Goal: Transaction & Acquisition: Purchase product/service

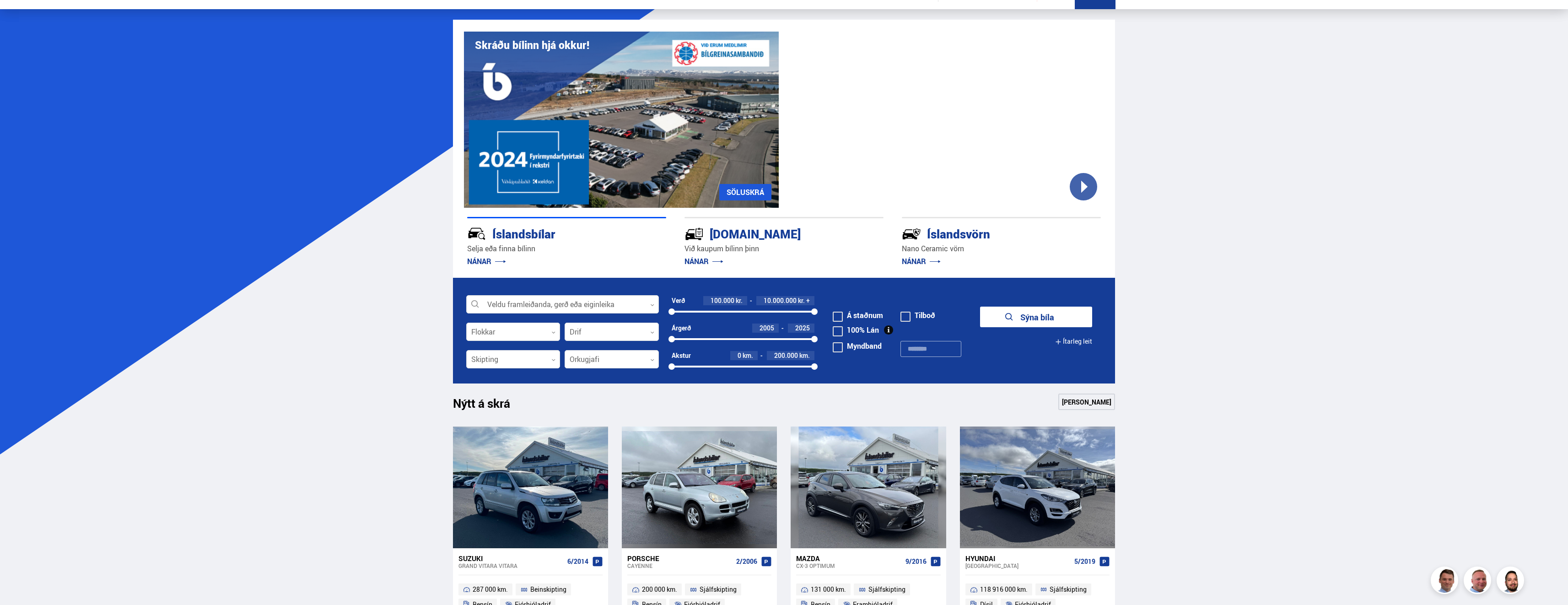
scroll to position [92, 0]
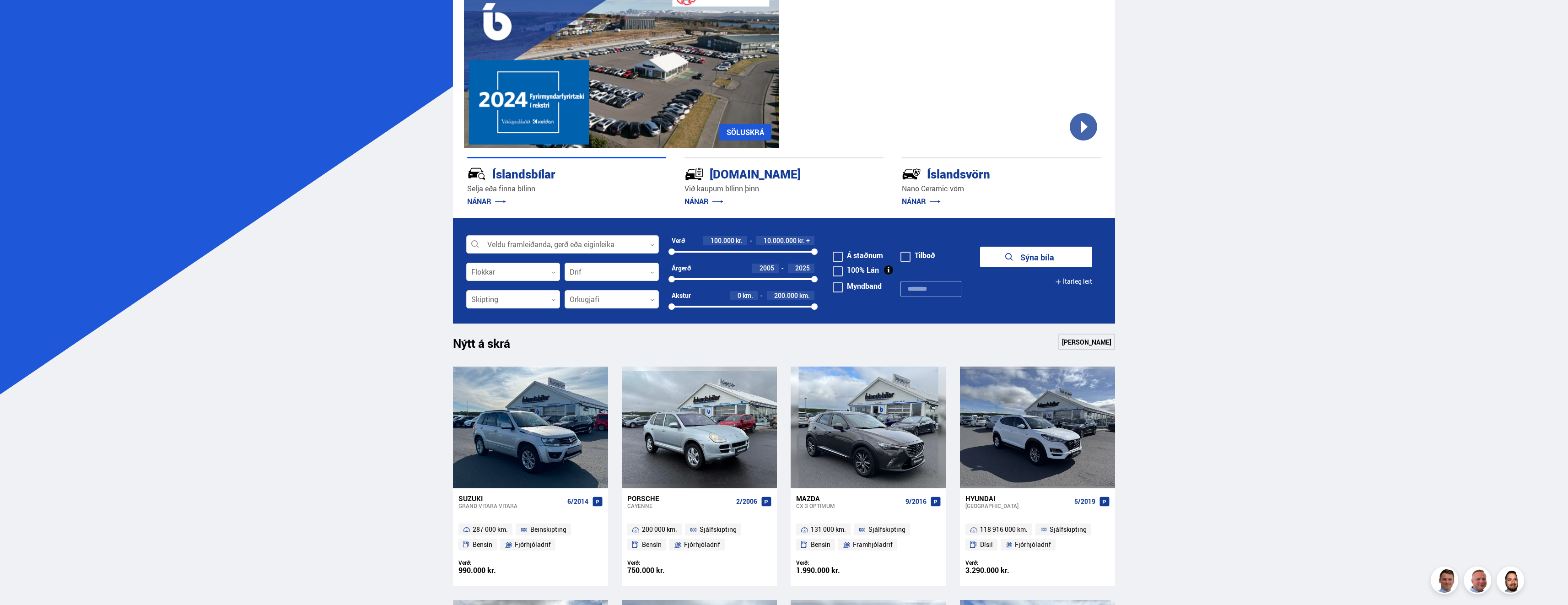
click at [605, 240] on div at bounding box center [563, 245] width 193 height 19
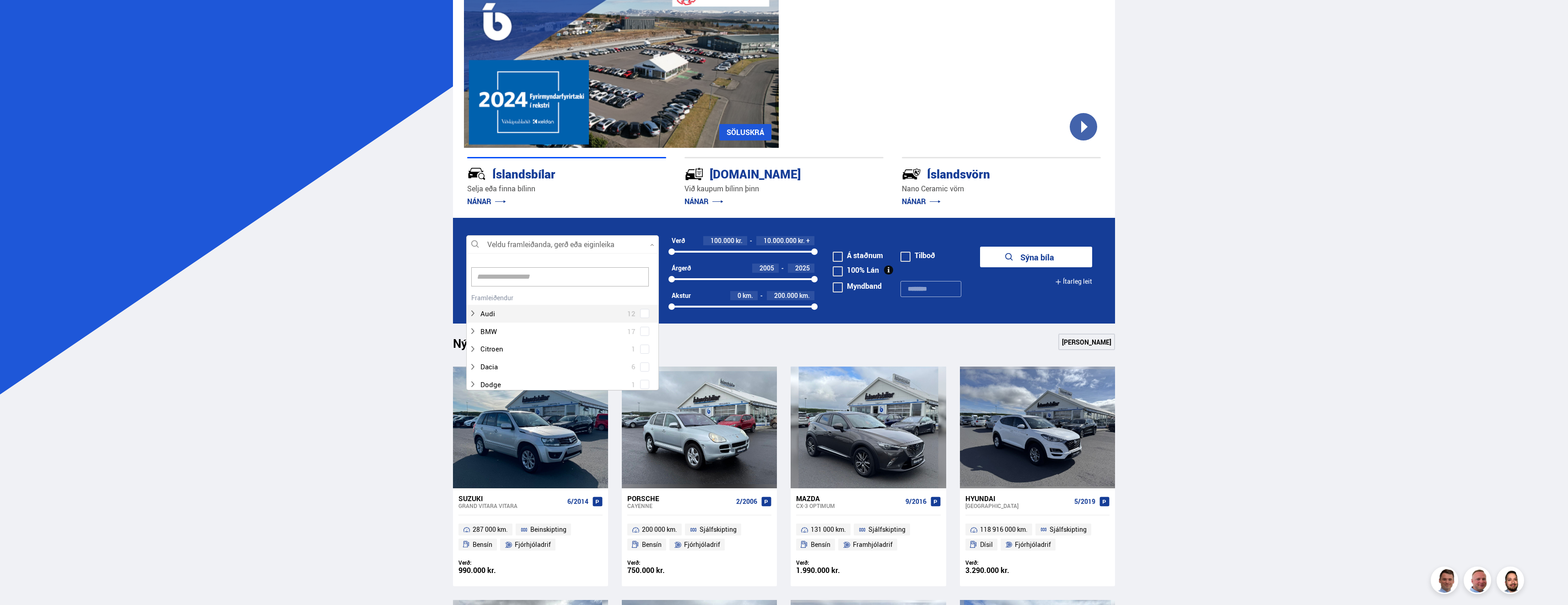
scroll to position [136, 190]
click at [595, 228] on form "Veldu framleiðanda, gerð eða eiginleika 0 Hreinsa valið Audi 12 BMW 17 Citroen …" at bounding box center [784, 270] width 663 height 106
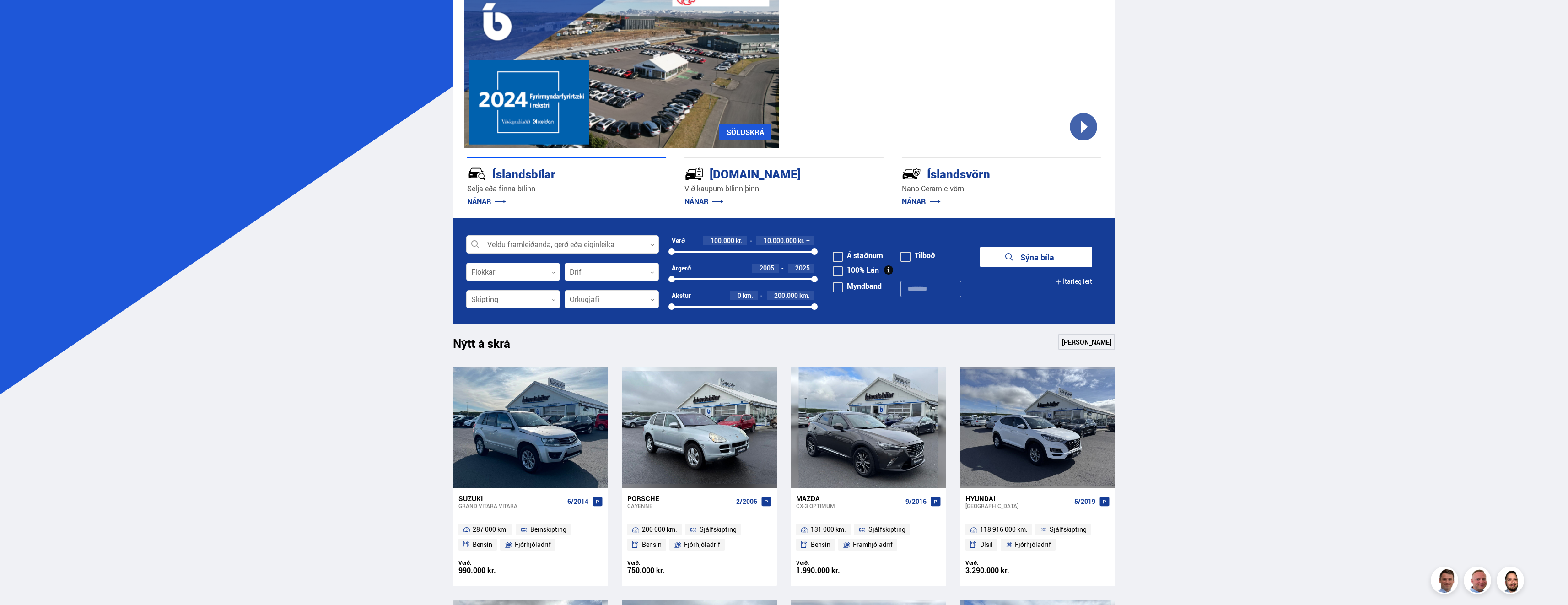
click at [836, 256] on span at bounding box center [838, 256] width 10 height 10
click at [1051, 262] on button "Sýna 137 bíla" at bounding box center [1036, 257] width 112 height 21
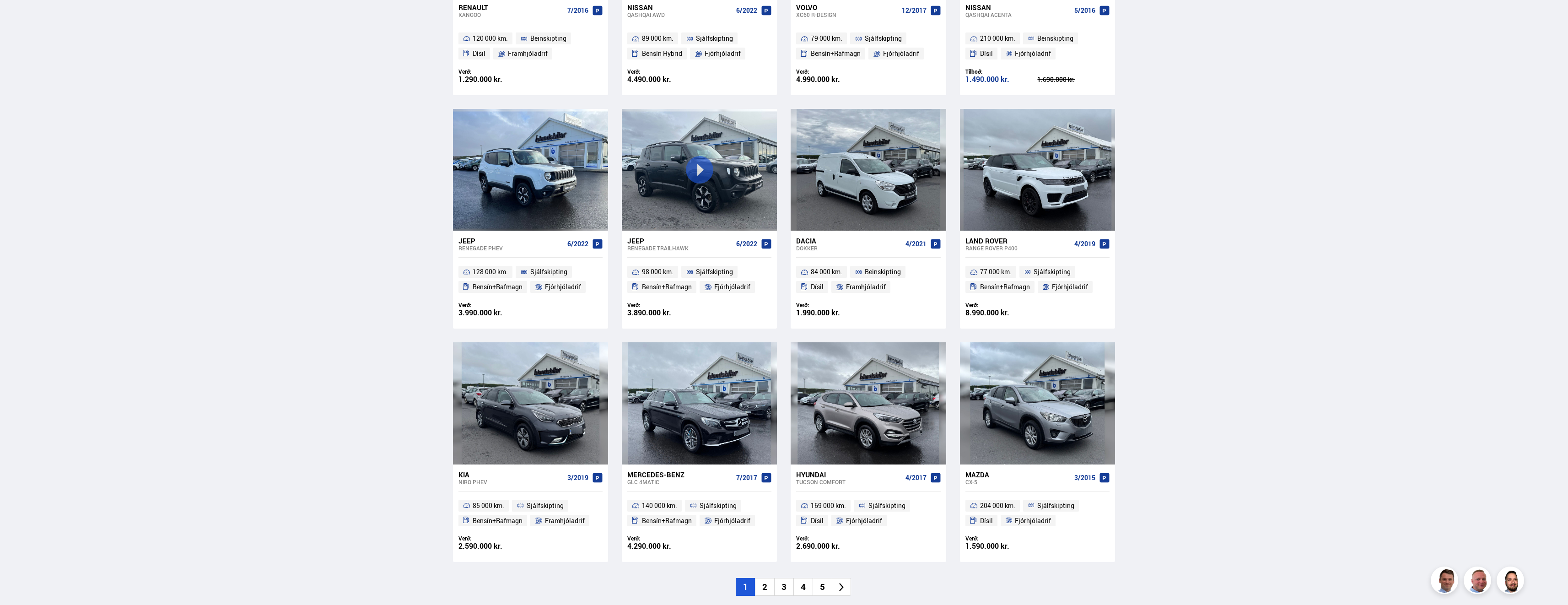
scroll to position [1190, 0]
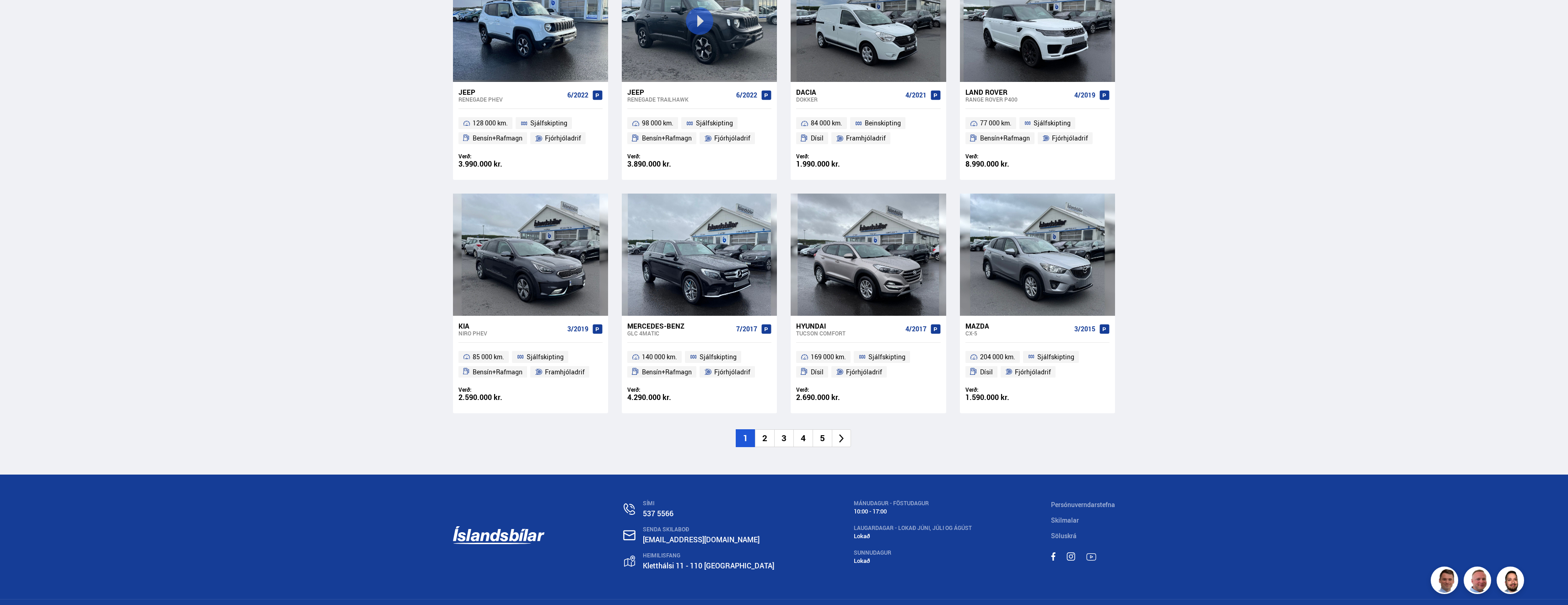
click at [761, 443] on li "2" at bounding box center [764, 438] width 19 height 18
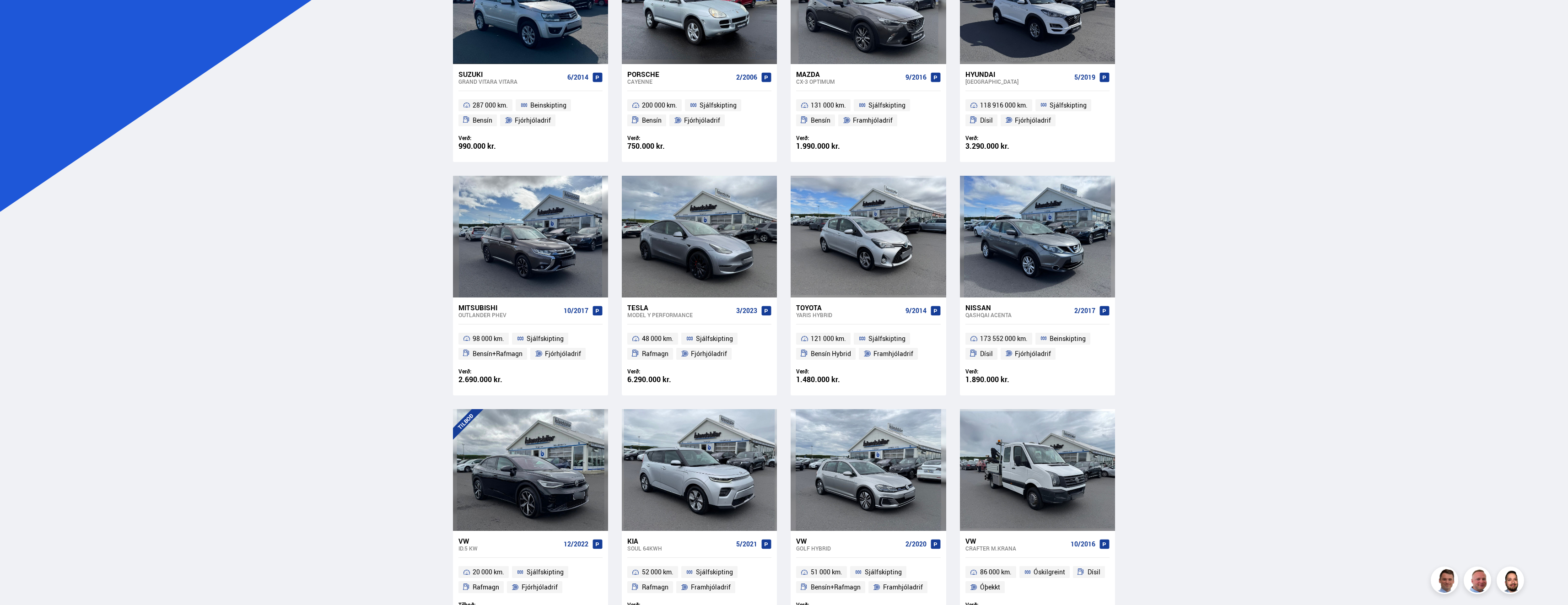
scroll to position [66, 0]
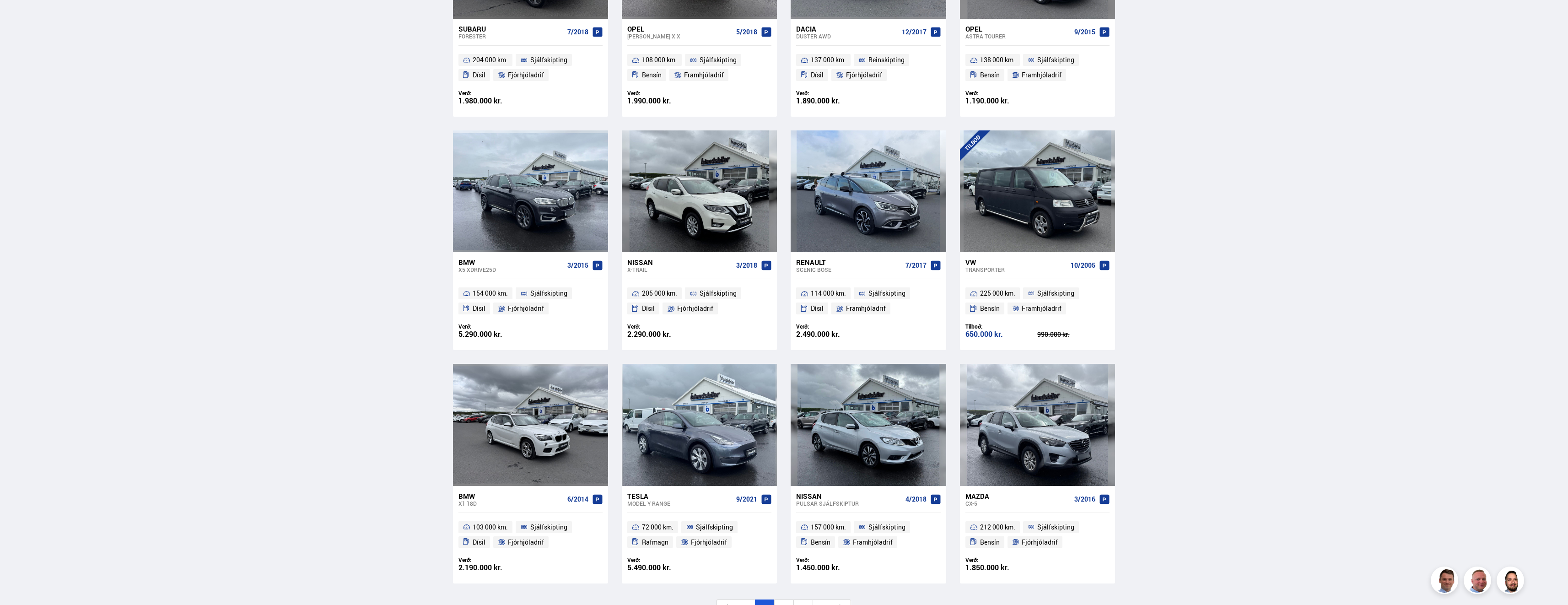
scroll to position [1053, 0]
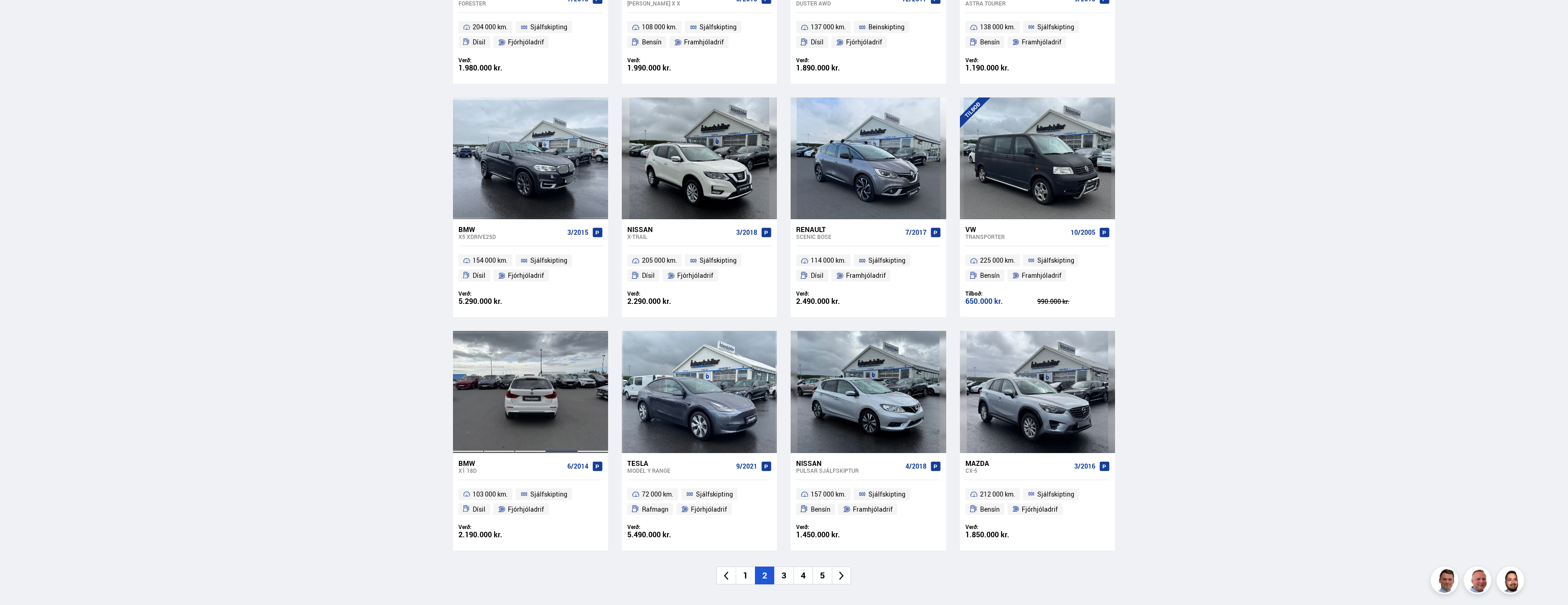
click at [559, 411] on div at bounding box center [561, 391] width 31 height 122
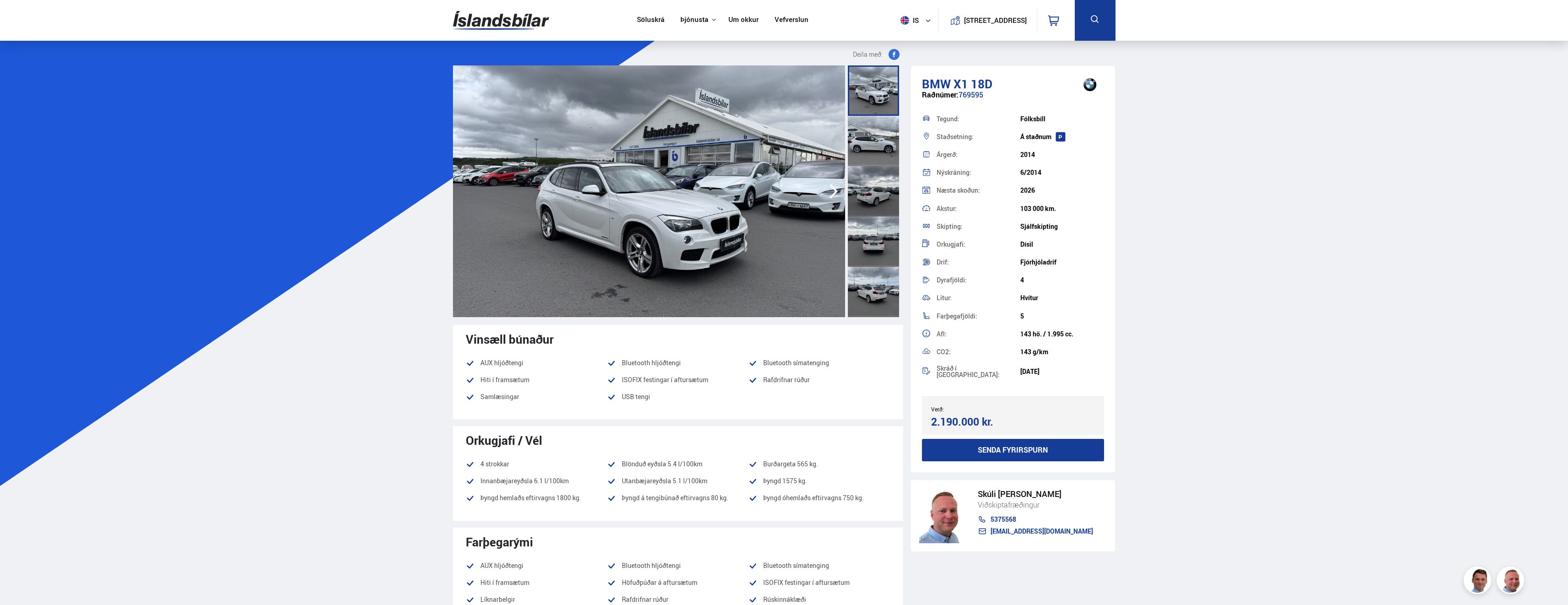
click at [856, 142] on div at bounding box center [873, 141] width 51 height 51
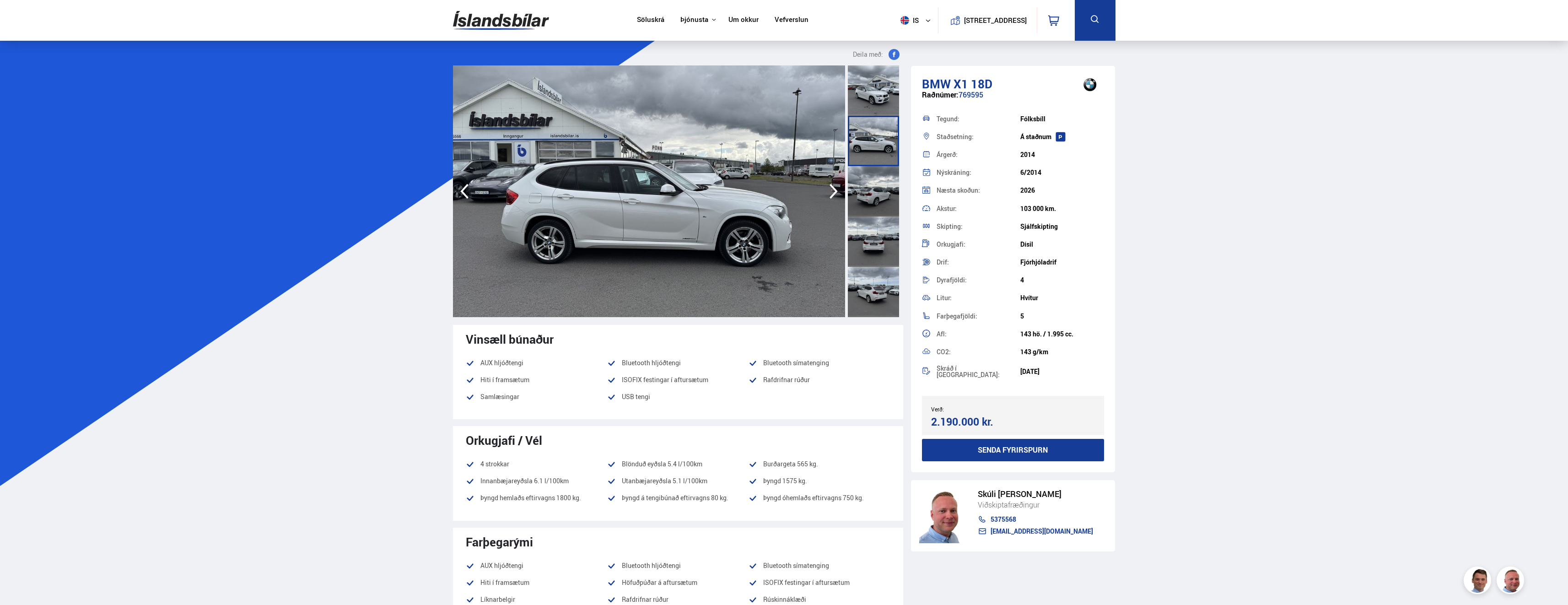
click at [863, 190] on div at bounding box center [873, 192] width 51 height 51
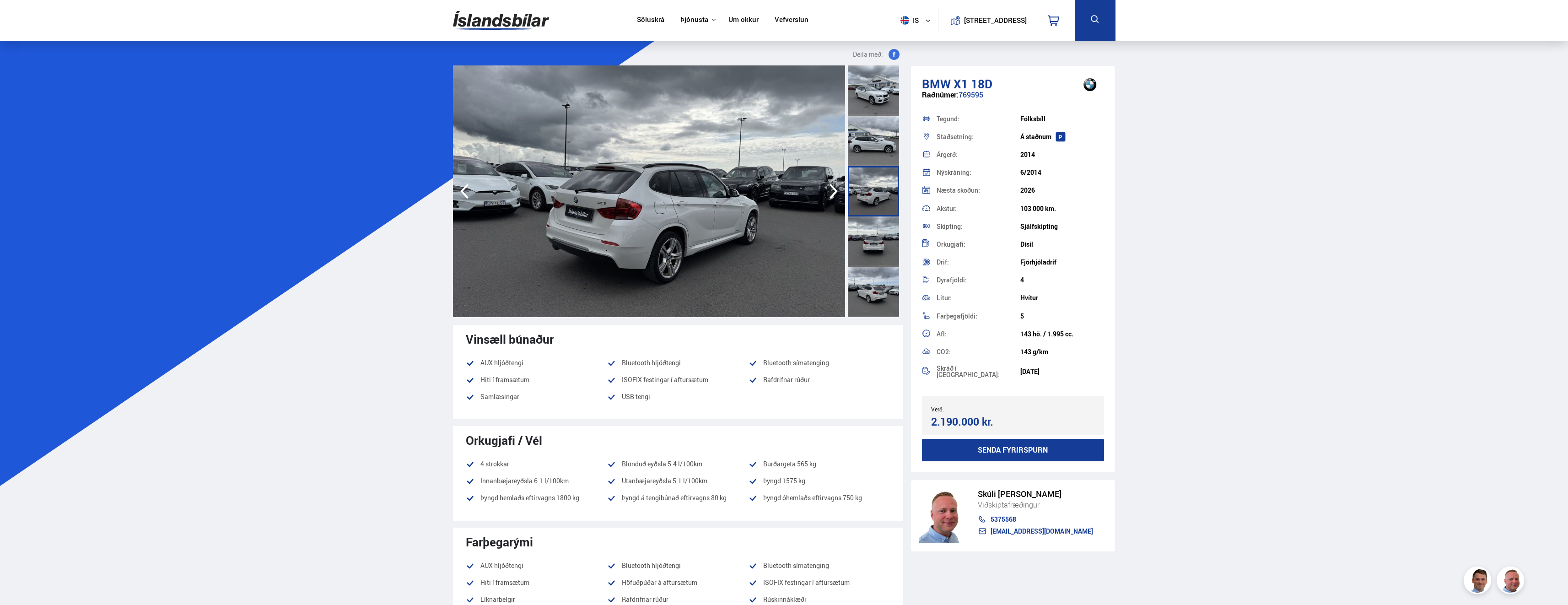
click at [871, 233] on div at bounding box center [873, 242] width 51 height 51
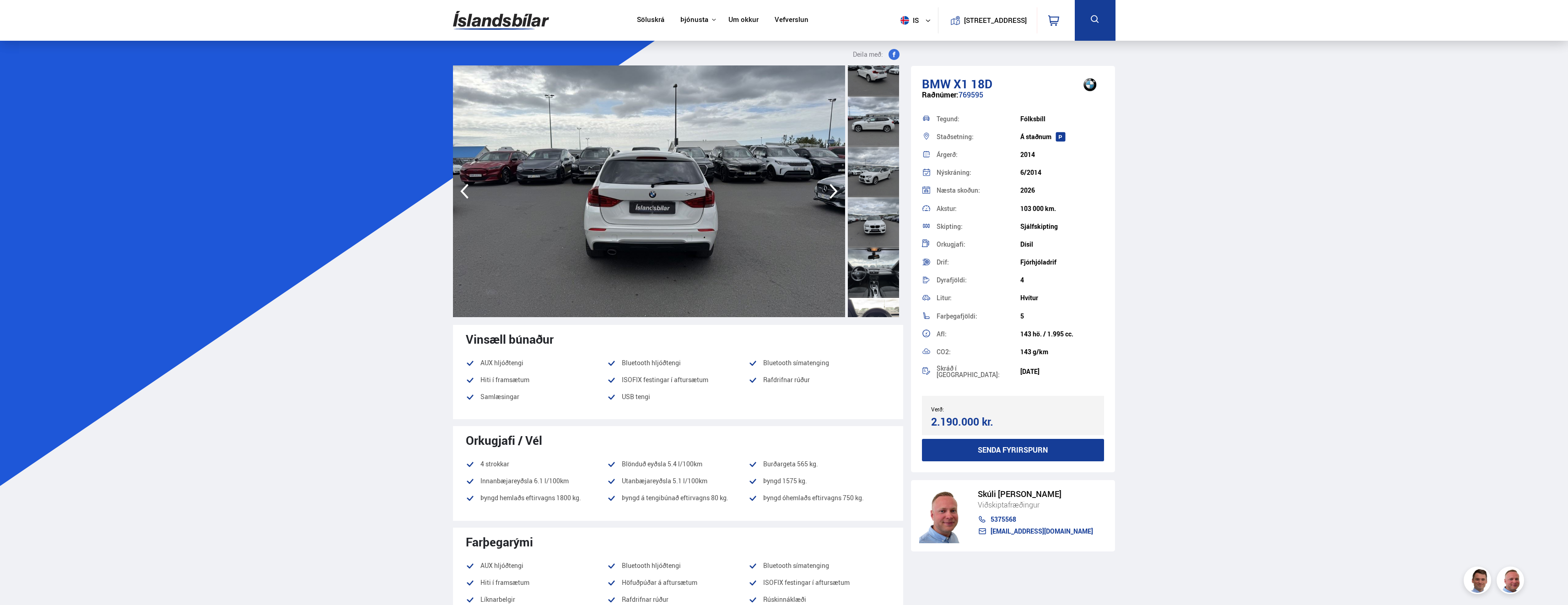
scroll to position [229, 0]
click at [871, 250] on div at bounding box center [873, 265] width 51 height 51
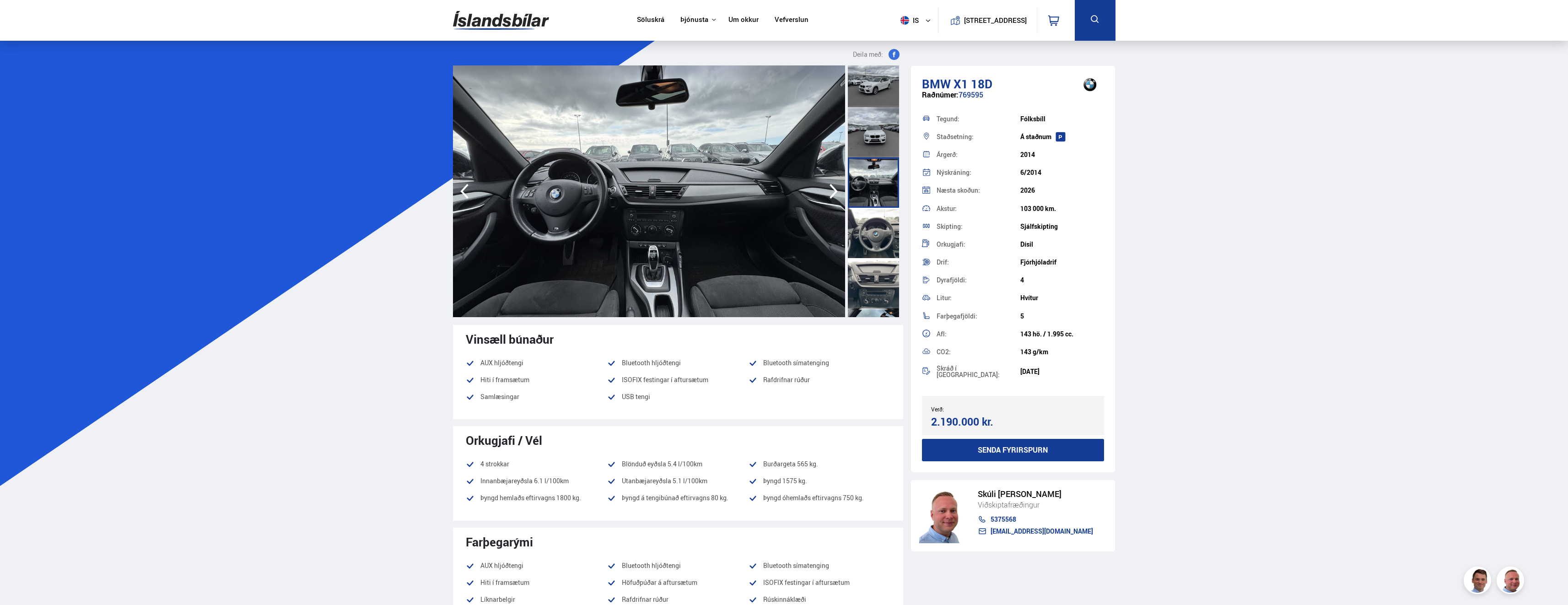
scroll to position [320, 0]
click at [871, 231] on div at bounding box center [873, 224] width 51 height 51
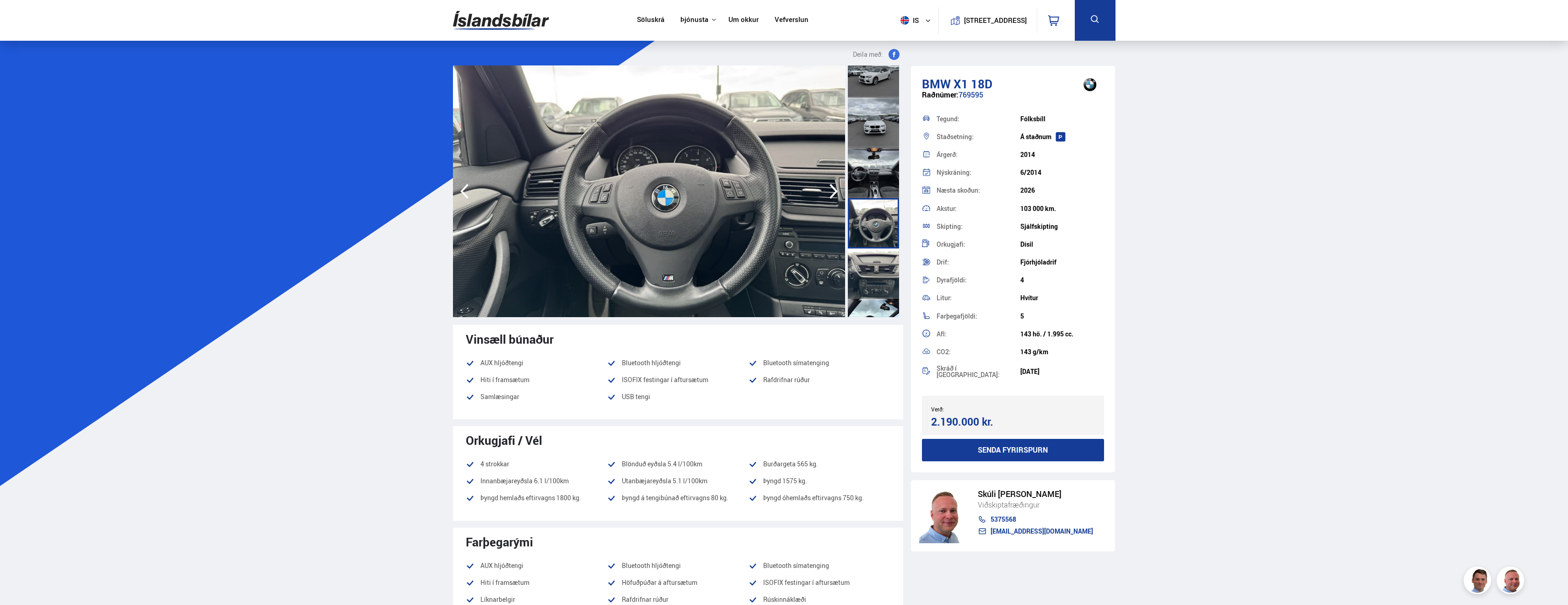
click at [868, 261] on div at bounding box center [873, 274] width 51 height 51
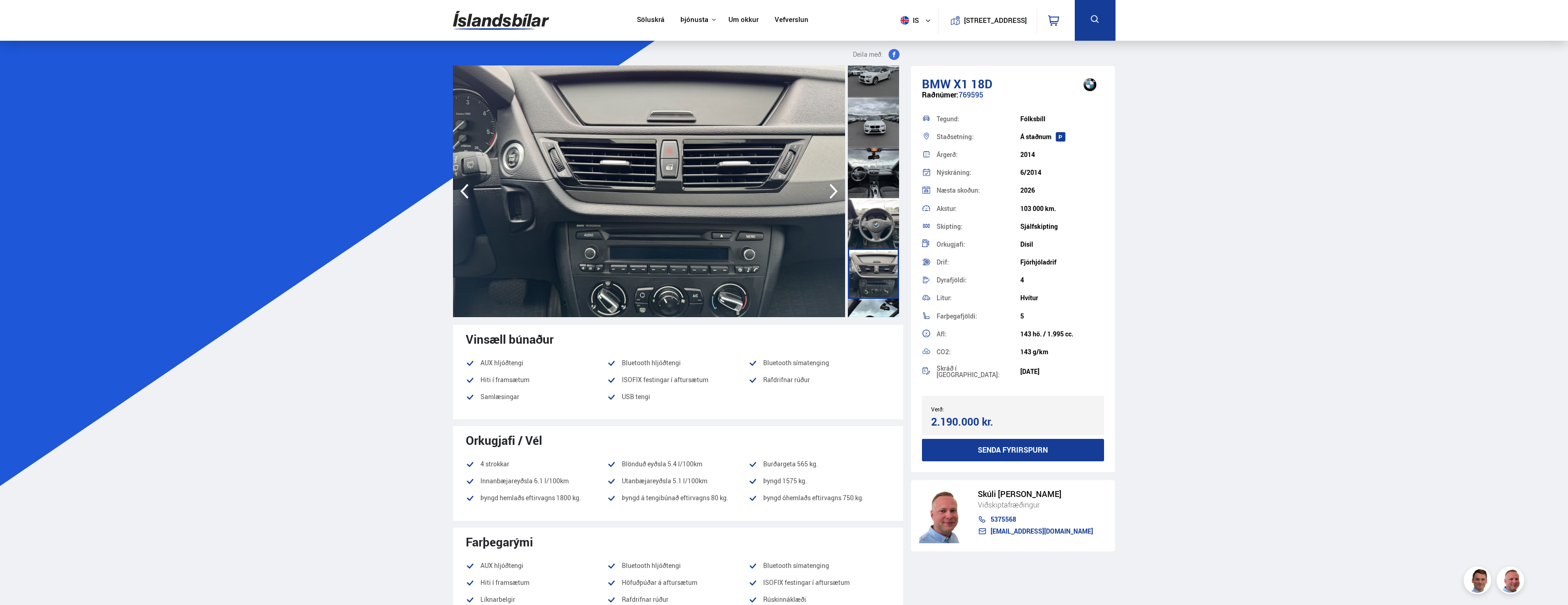
click at [869, 306] on div at bounding box center [873, 324] width 51 height 51
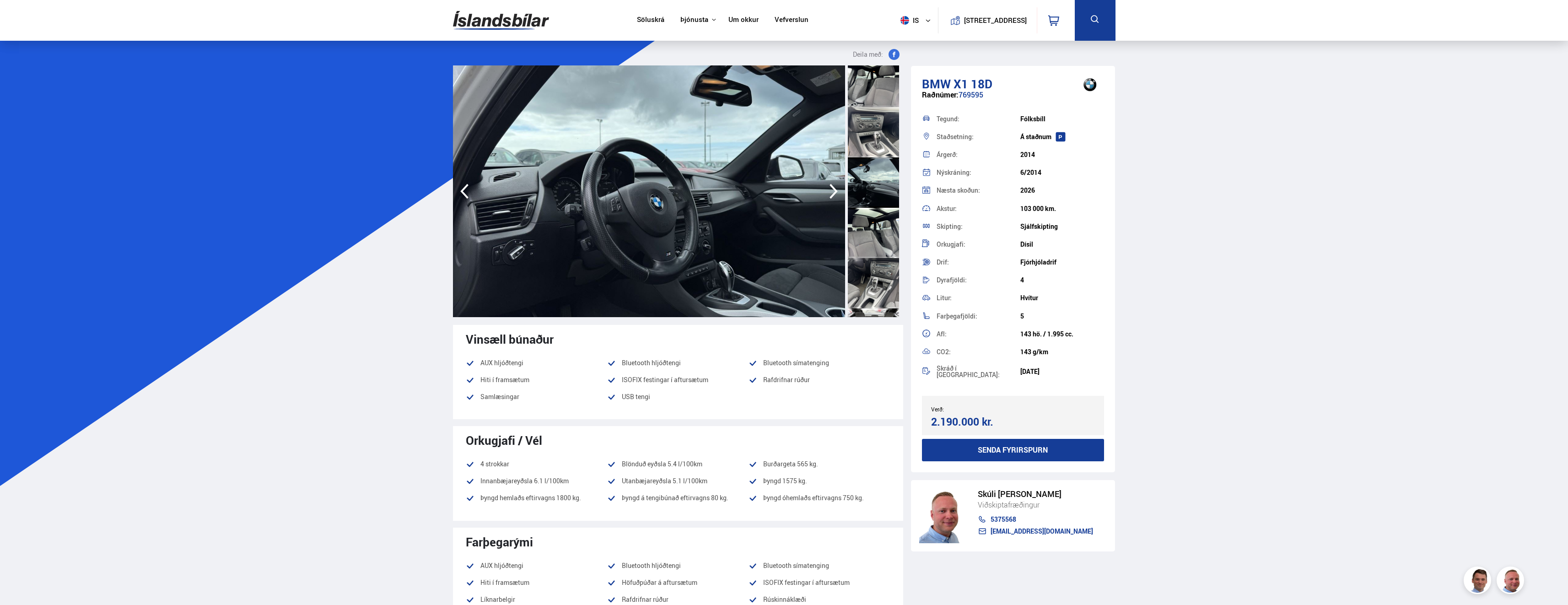
scroll to position [641, 0]
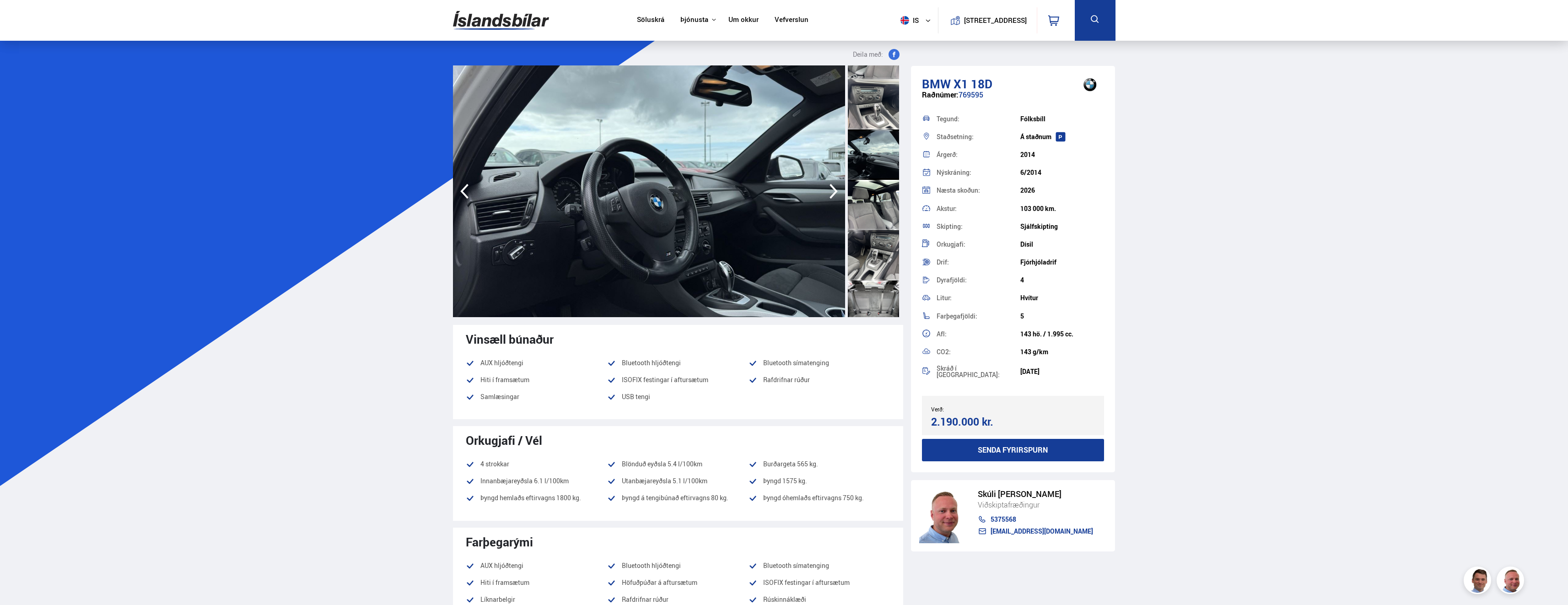
click at [857, 210] on div at bounding box center [873, 205] width 51 height 51
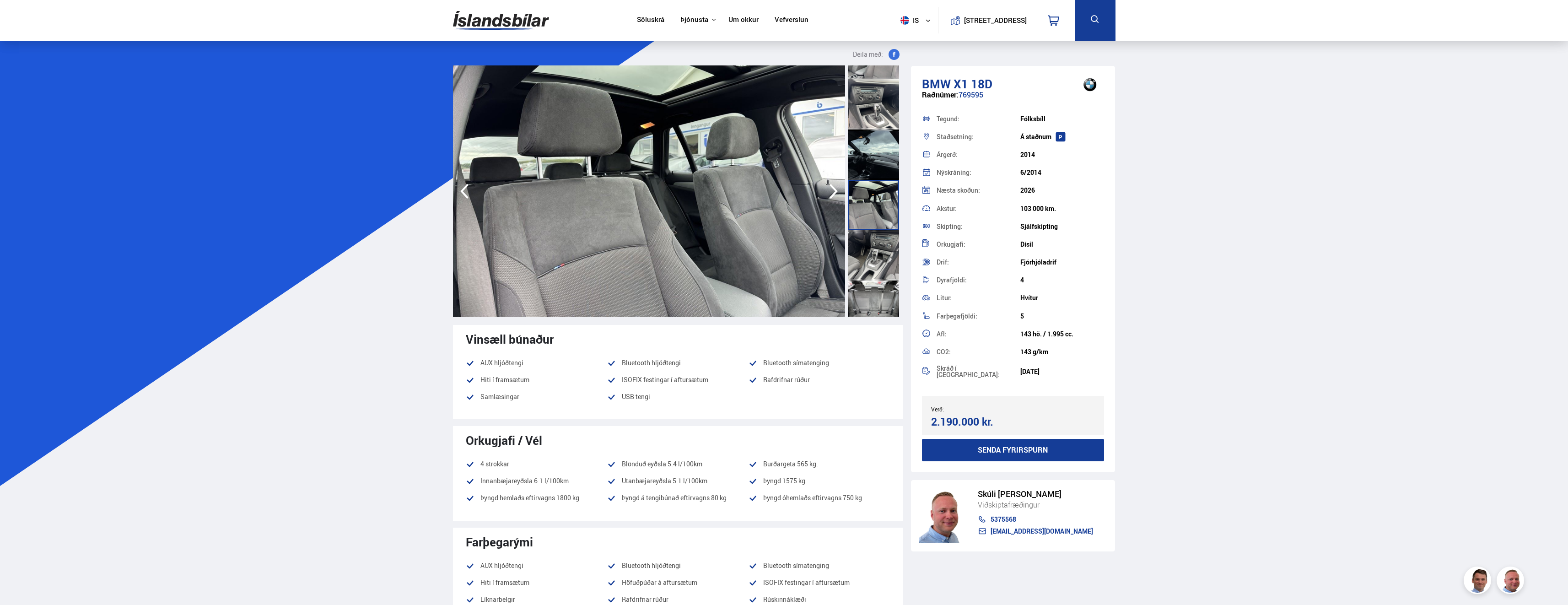
click at [835, 189] on icon "button" at bounding box center [834, 191] width 8 height 15
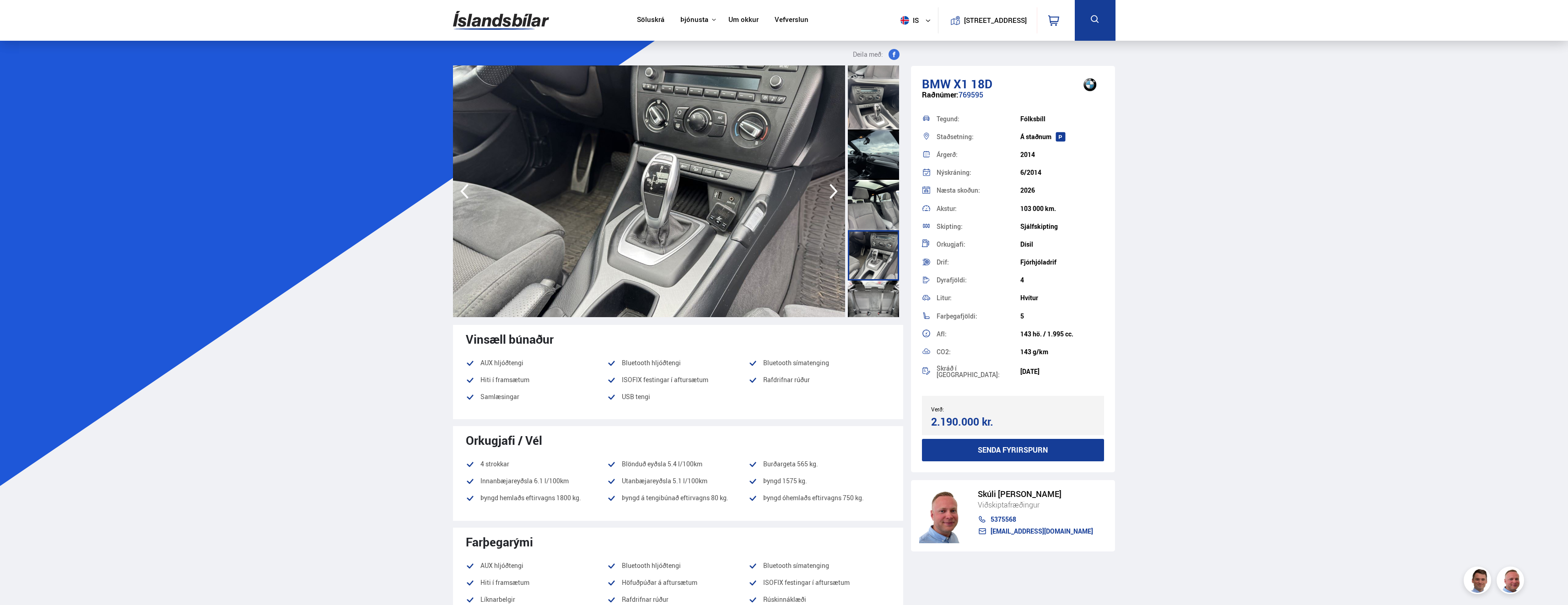
click at [835, 189] on icon "button" at bounding box center [834, 191] width 8 height 15
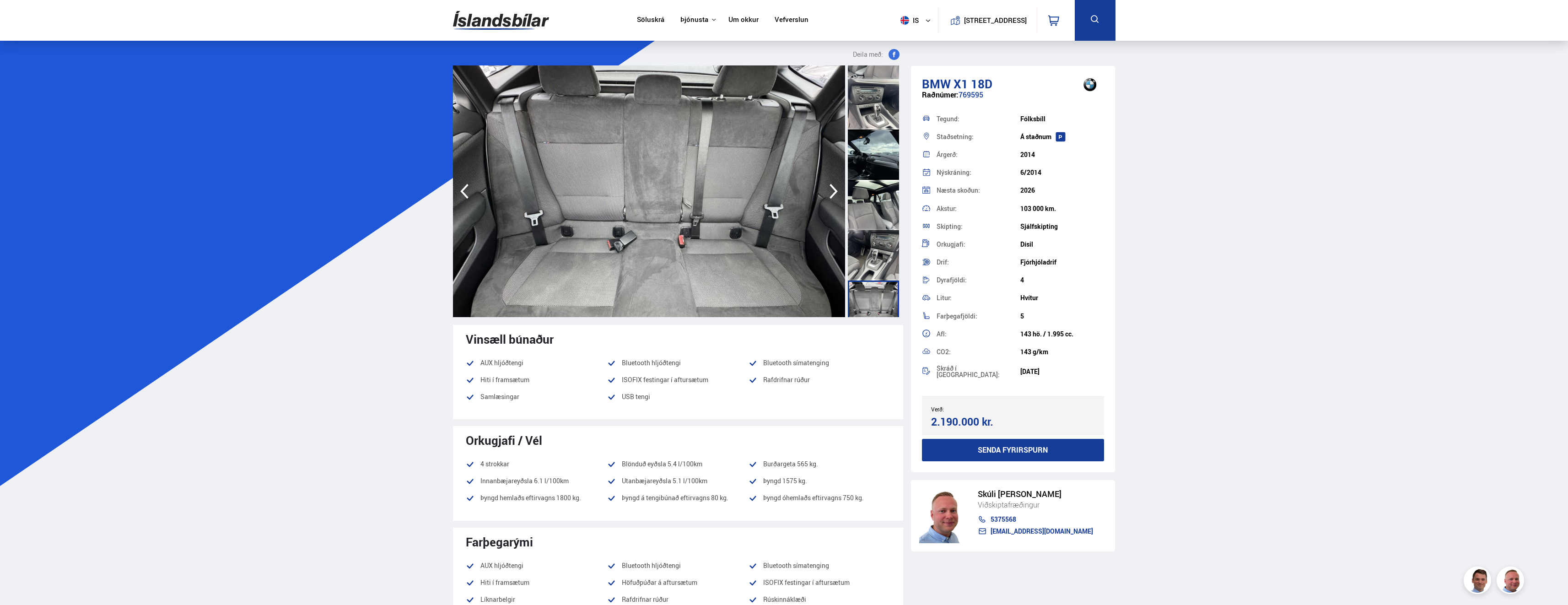
click at [835, 189] on icon "button" at bounding box center [834, 191] width 8 height 15
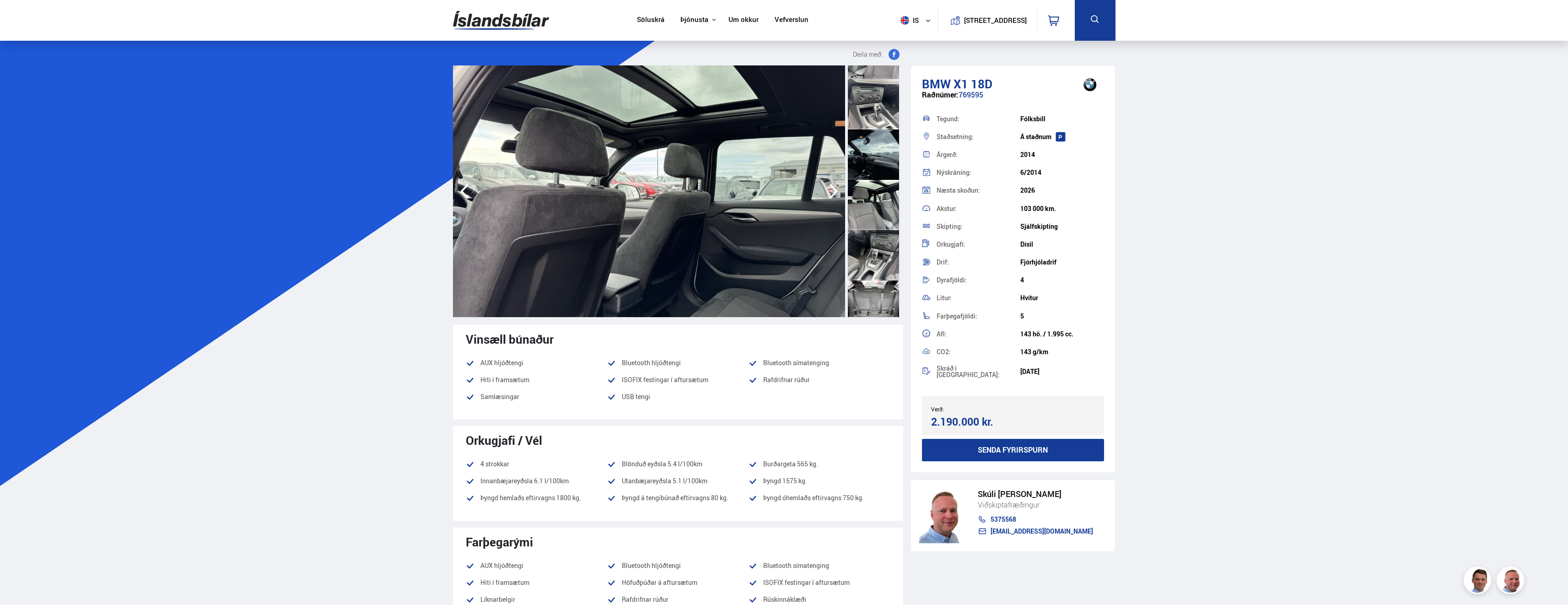
click at [835, 189] on icon "button" at bounding box center [834, 191] width 8 height 15
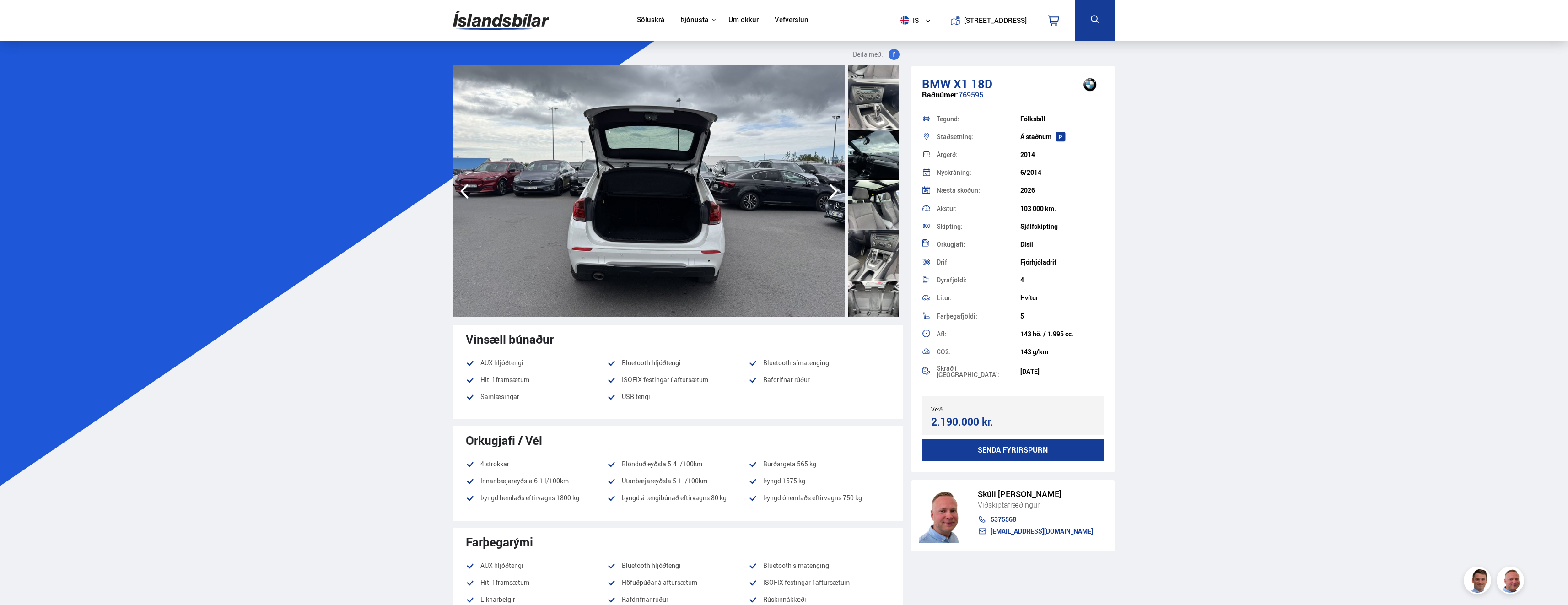
click at [835, 189] on icon "button" at bounding box center [834, 191] width 8 height 15
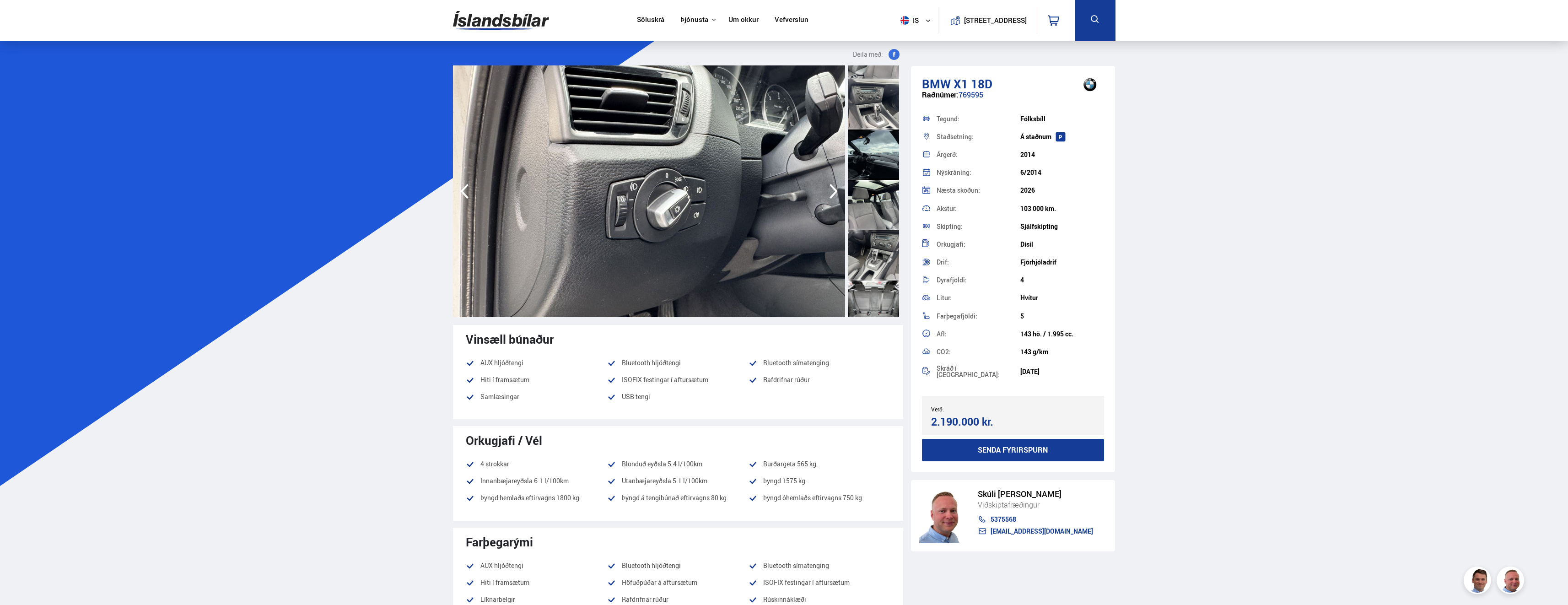
click at [835, 189] on icon "button" at bounding box center [834, 191] width 8 height 15
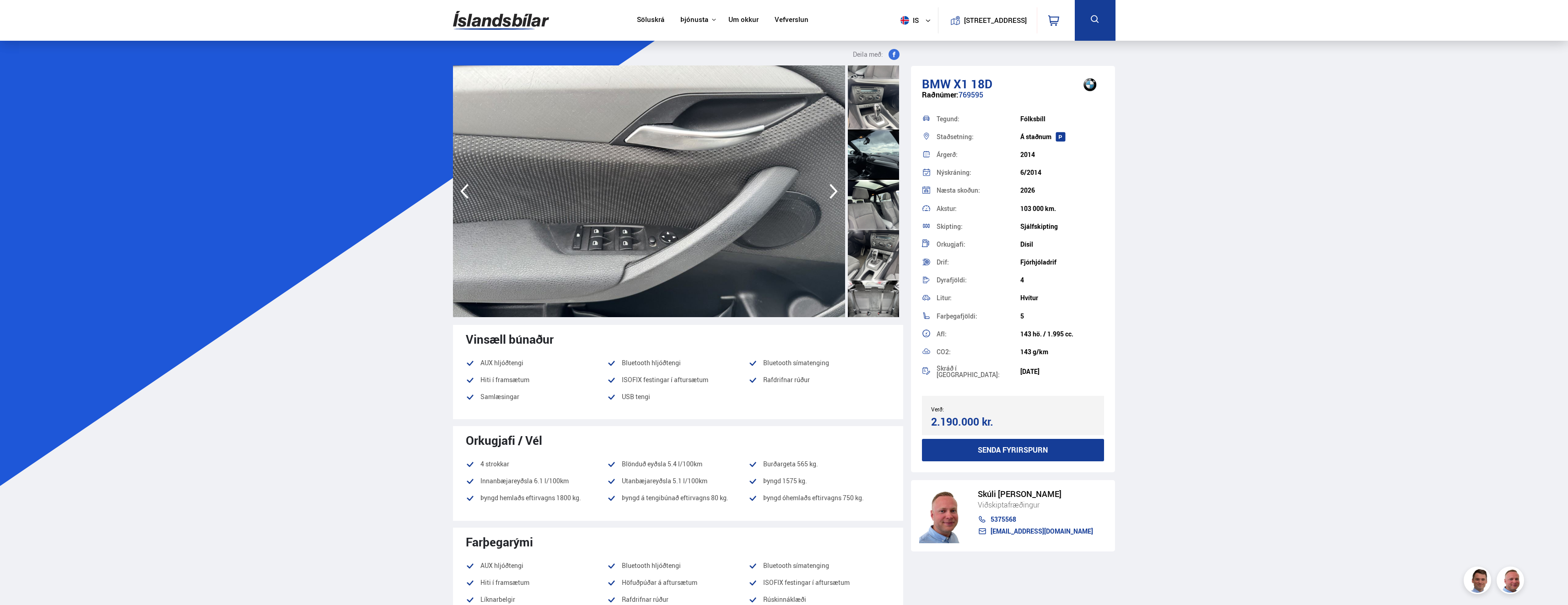
click at [835, 189] on icon "button" at bounding box center [834, 191] width 8 height 15
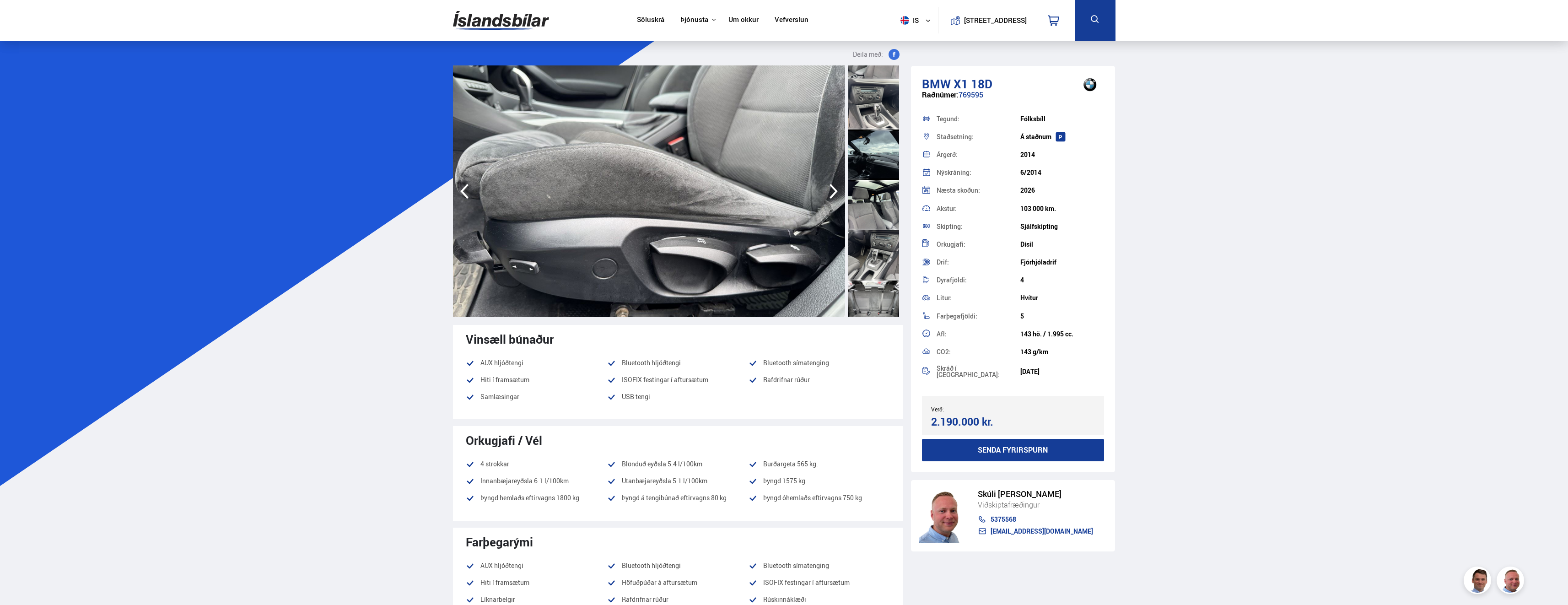
click at [835, 189] on icon "button" at bounding box center [834, 191] width 8 height 15
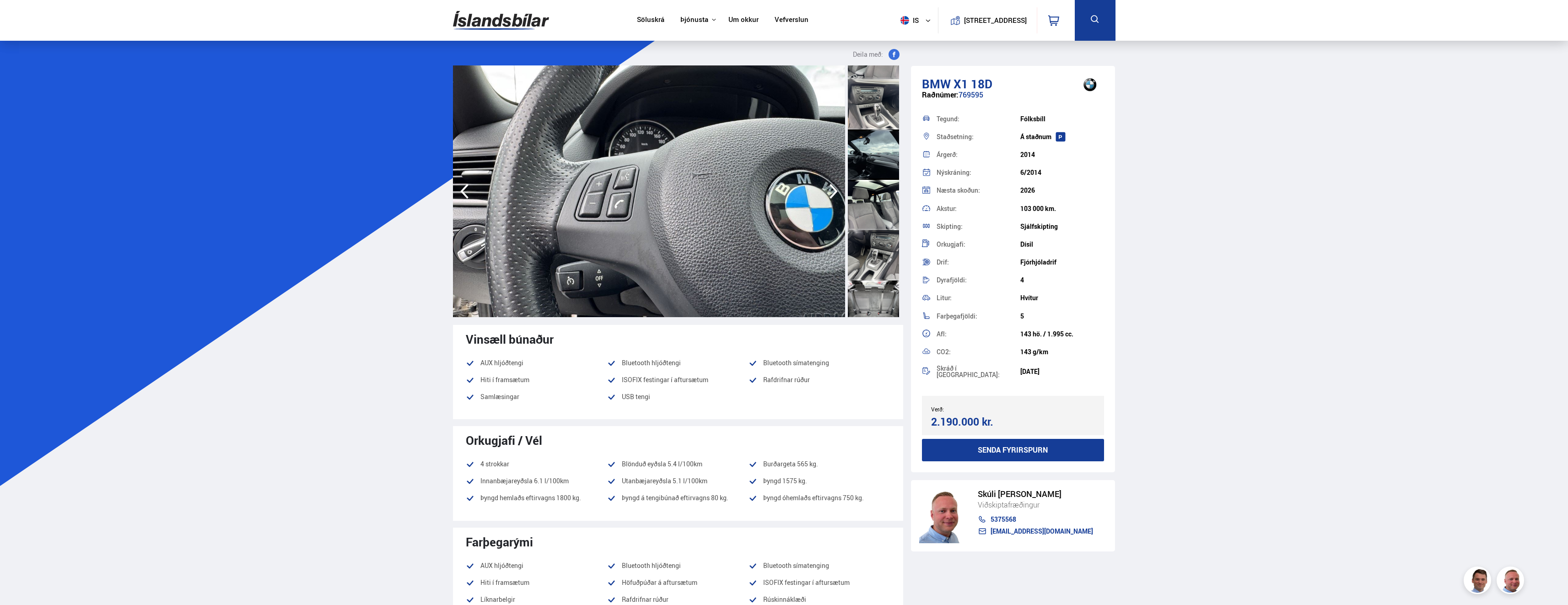
click at [835, 189] on icon "button" at bounding box center [834, 191] width 8 height 15
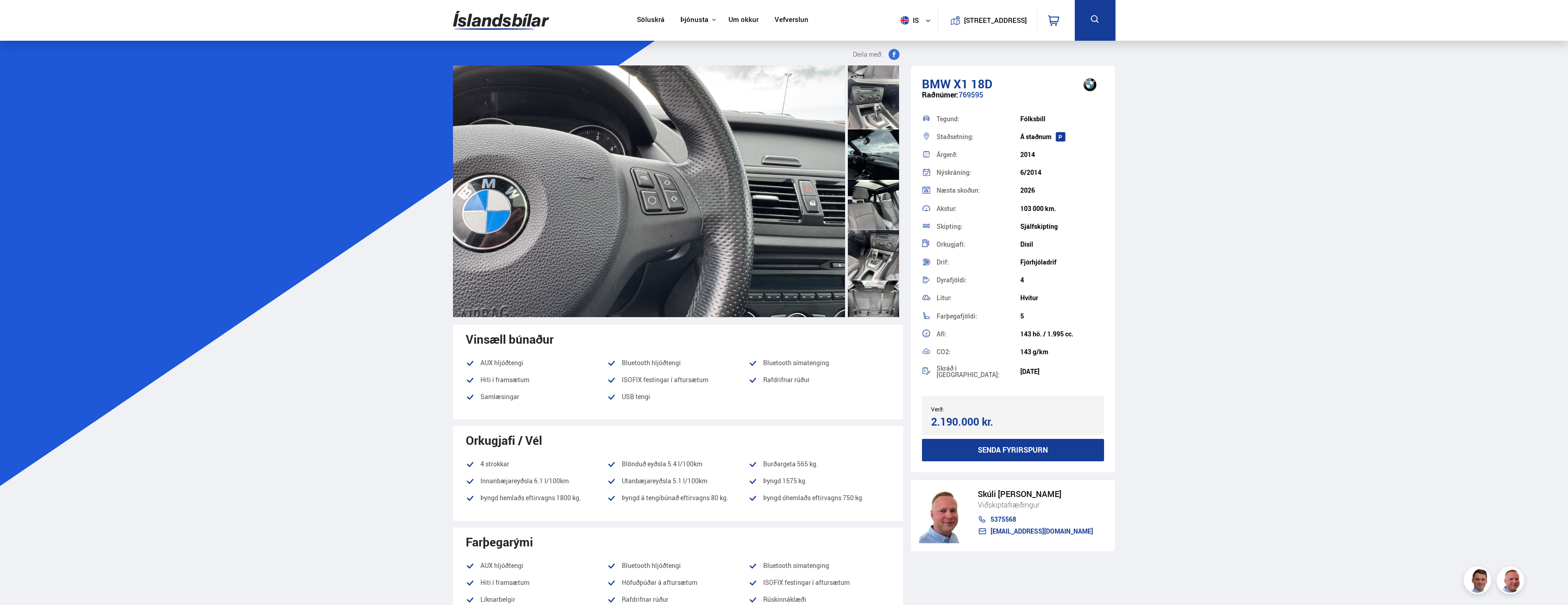
click at [835, 189] on img at bounding box center [649, 191] width 392 height 252
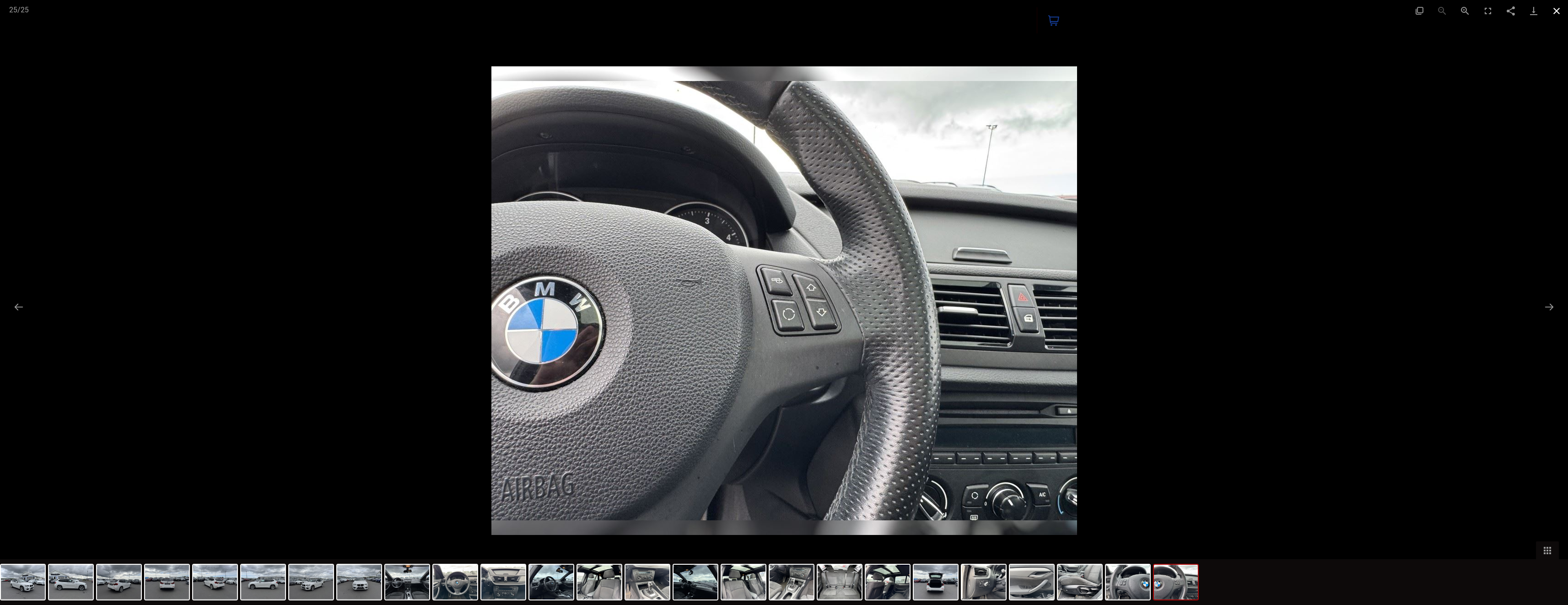
click at [1553, 11] on button "Close gallery" at bounding box center [1557, 11] width 23 height 21
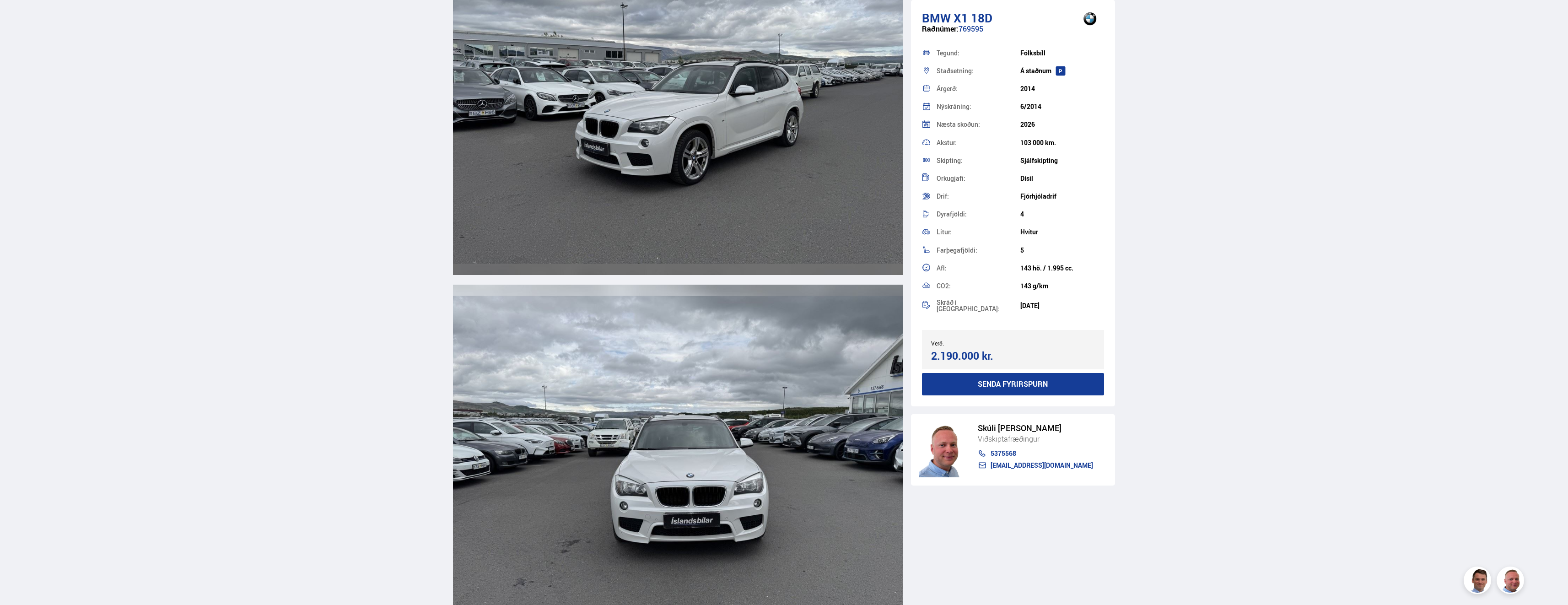
scroll to position [3094, 0]
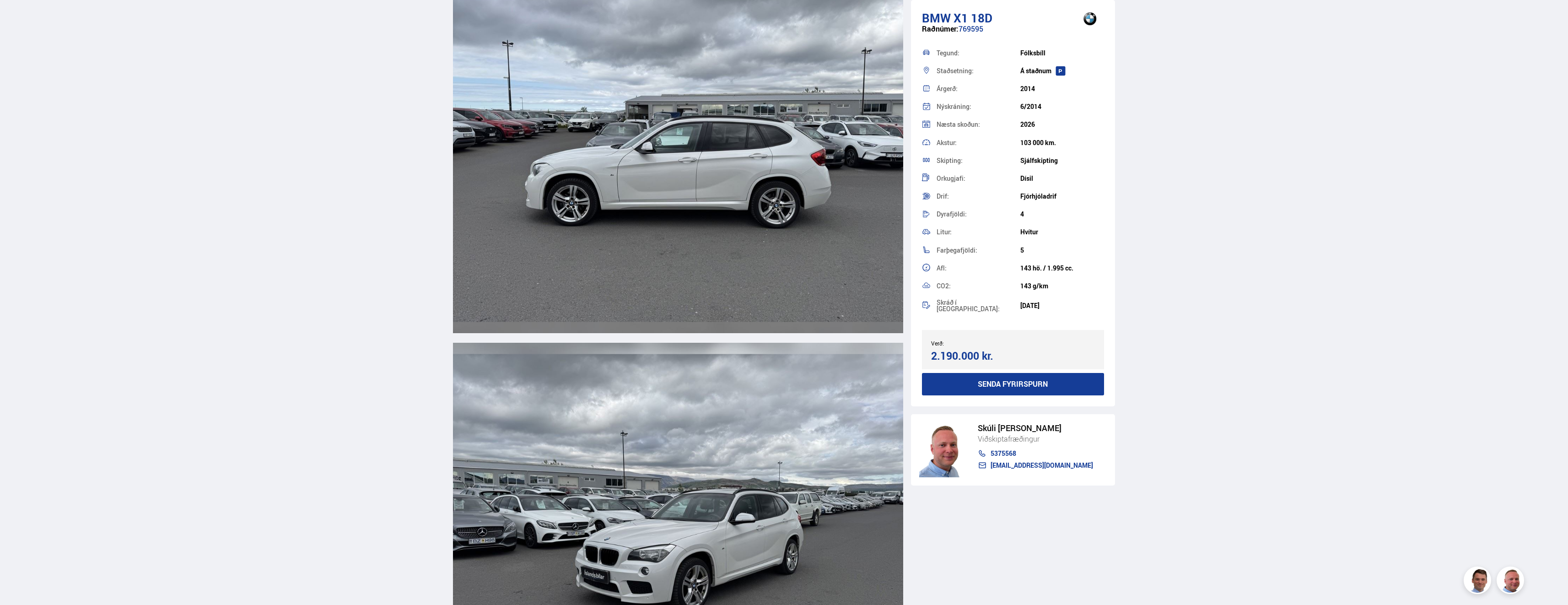
scroll to position [2728, 0]
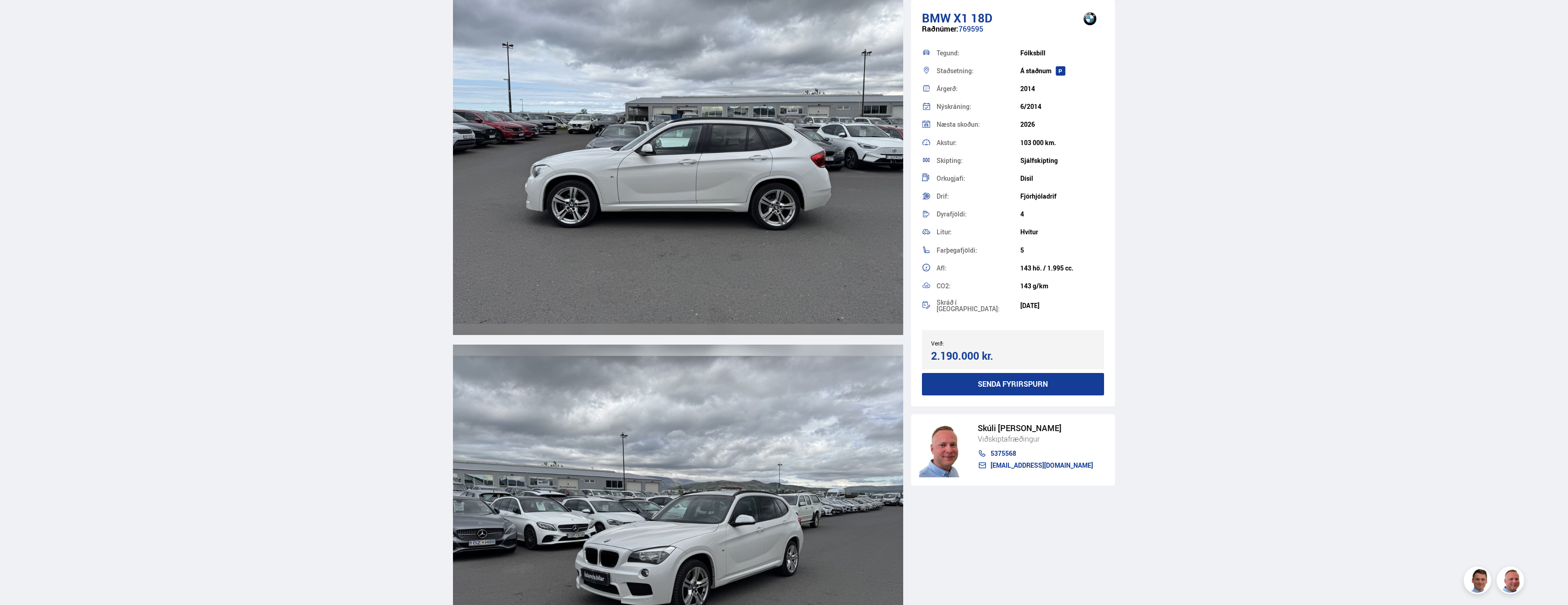
drag, startPoint x: 929, startPoint y: 352, endPoint x: 1007, endPoint y: 353, distance: 78.0
click at [1007, 353] on div "Verð: 2.190.000 kr. Ásett verð/Skiptiverð 2.190.000 kr." at bounding box center [1013, 349] width 182 height 39
drag, startPoint x: 1007, startPoint y: 353, endPoint x: 975, endPoint y: 298, distance: 63.6
click at [975, 298] on div "Skráð í [GEOGRAPHIC_DATA]: [DATE]" at bounding box center [1013, 306] width 182 height 21
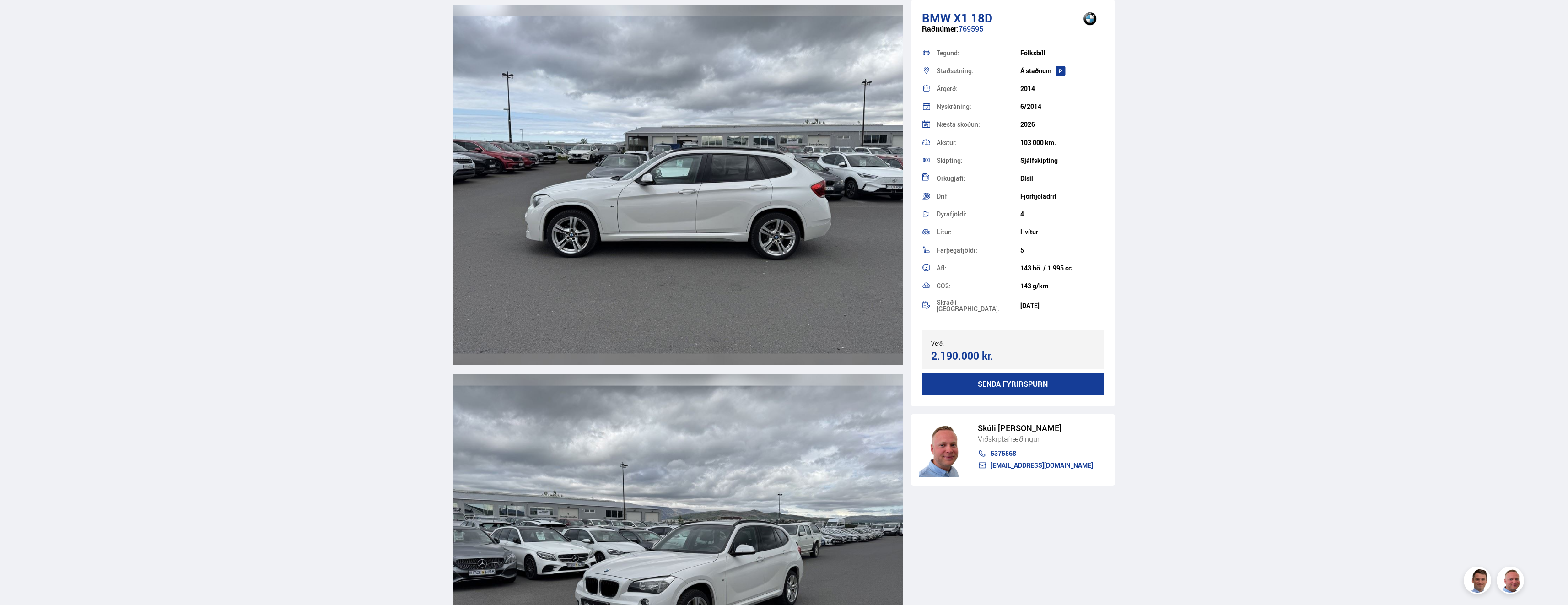
scroll to position [2682, 0]
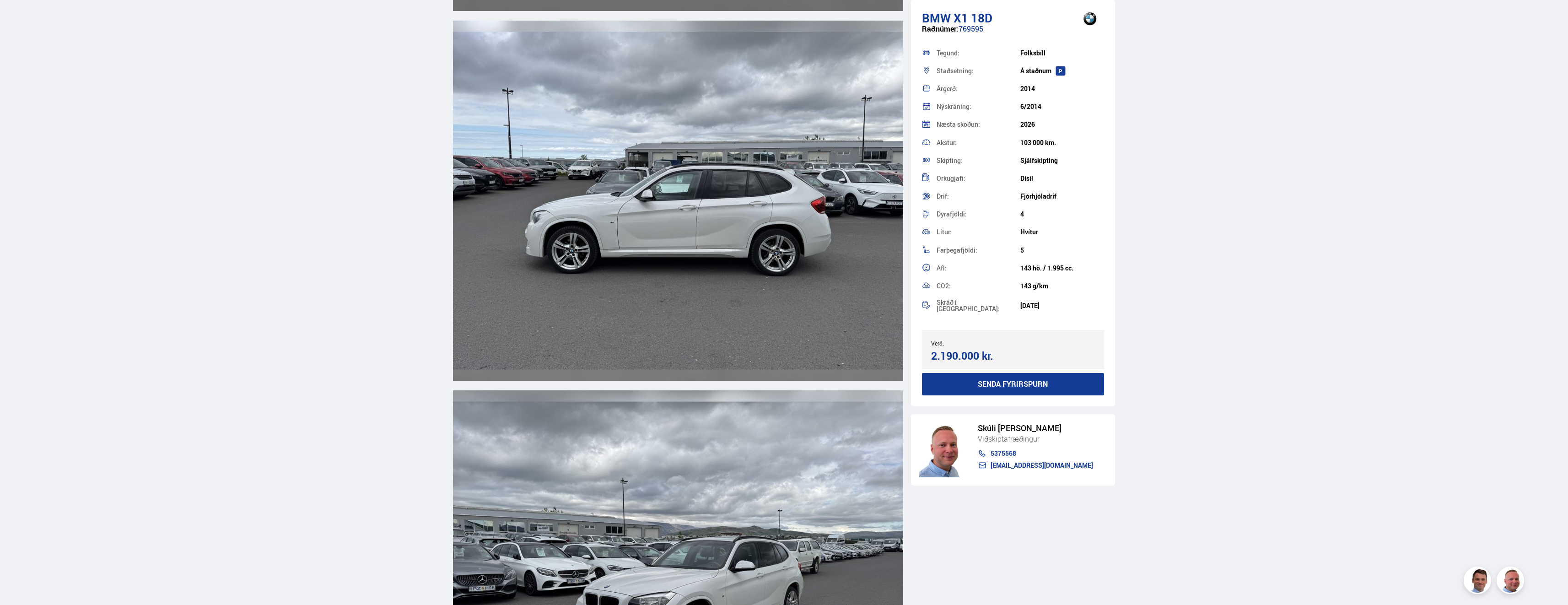
drag, startPoint x: 987, startPoint y: 29, endPoint x: 941, endPoint y: 295, distance: 269.9
click at [941, 295] on div "BMW X1 18D Raðnúmer: 769595 Tegund: [GEOGRAPHIC_DATA] Staðsetning: Á [GEOGRAPHI…" at bounding box center [1013, 203] width 204 height 407
click at [981, 280] on div "CO2: 143 g/km" at bounding box center [1013, 286] width 182 height 18
drag, startPoint x: 1060, startPoint y: 304, endPoint x: 920, endPoint y: 15, distance: 321.1
click at [920, 15] on div "BMW X1 18D Raðnúmer: 769595 Tegund: [GEOGRAPHIC_DATA] Staðsetning: Á [GEOGRAPHI…" at bounding box center [1013, 203] width 204 height 407
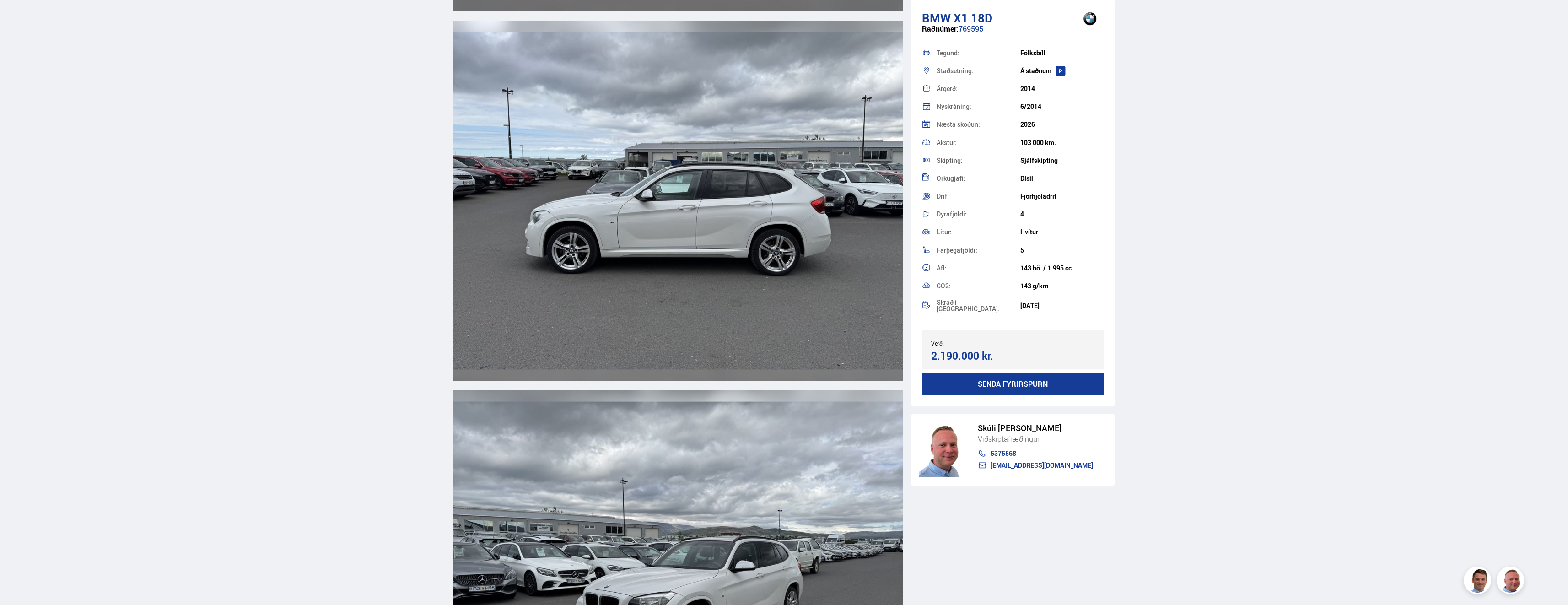
drag, startPoint x: 920, startPoint y: 15, endPoint x: 992, endPoint y: 83, distance: 99.0
click at [992, 83] on div "Árgerð: 2014" at bounding box center [1013, 89] width 182 height 18
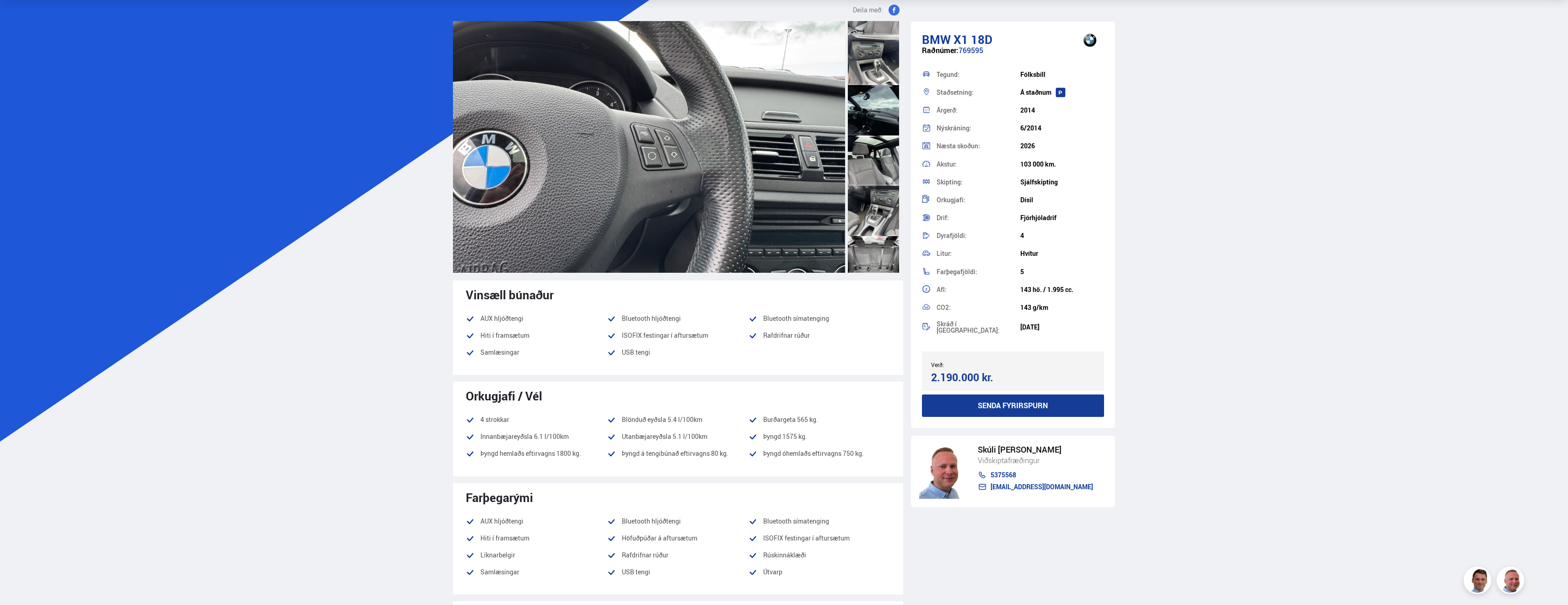
scroll to position [0, 0]
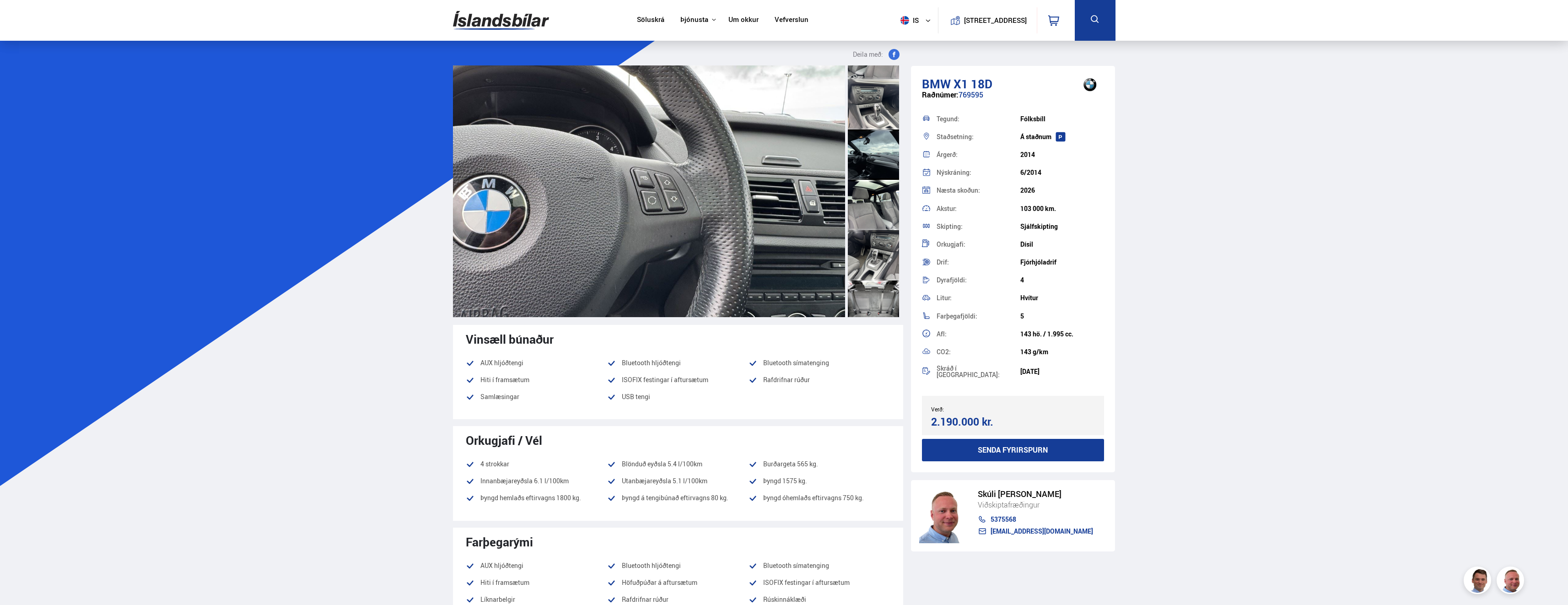
click at [473, 25] on img at bounding box center [501, 20] width 96 height 30
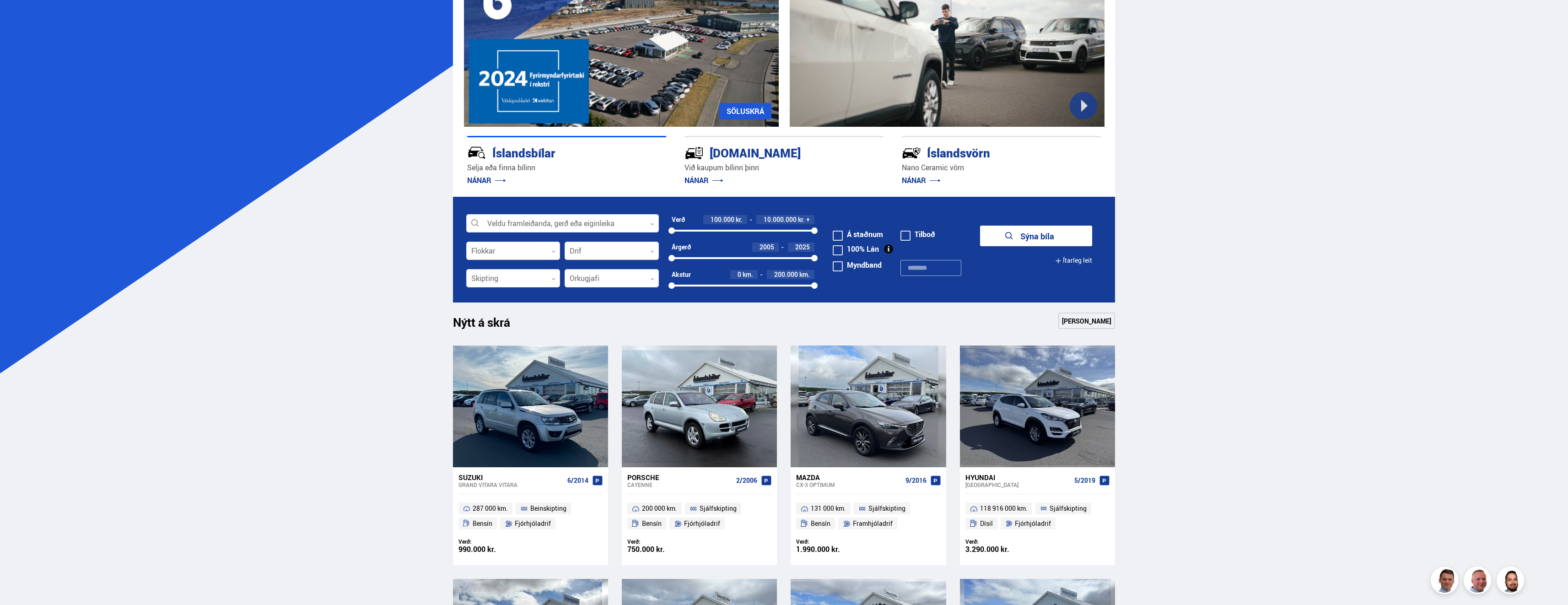
scroll to position [92, 0]
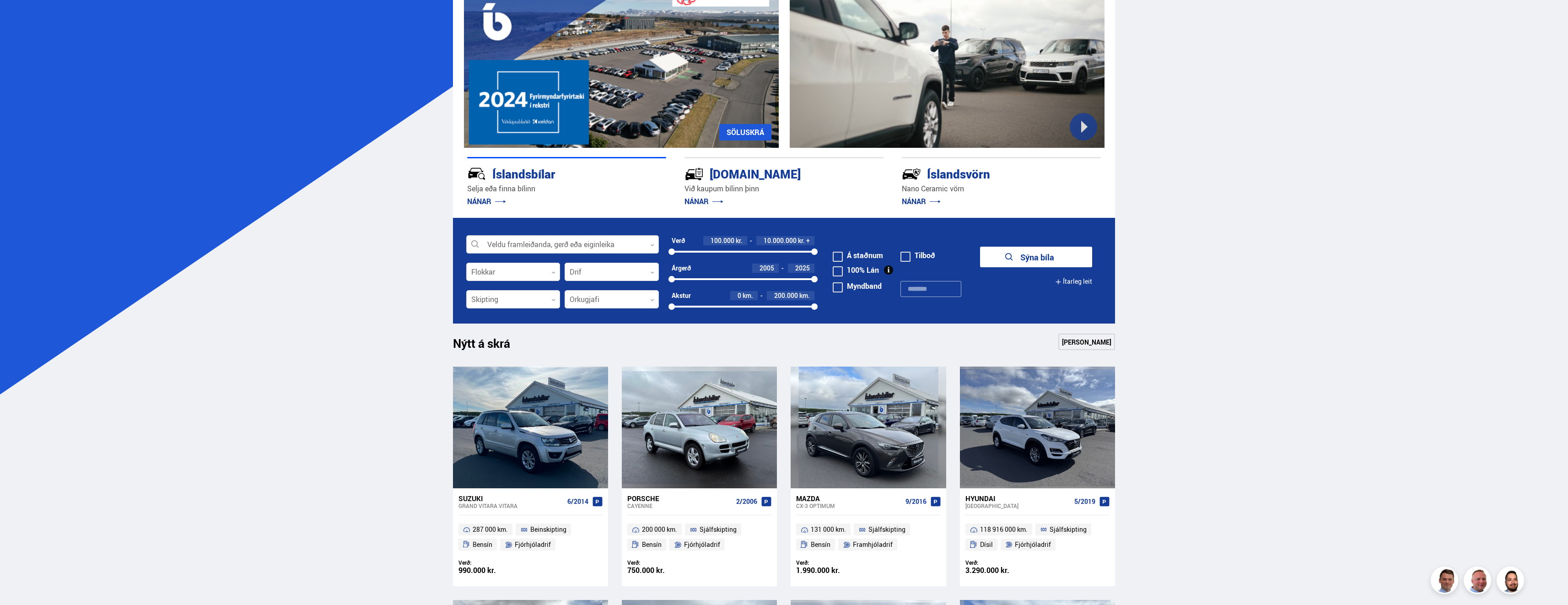
click at [569, 241] on div at bounding box center [563, 245] width 193 height 19
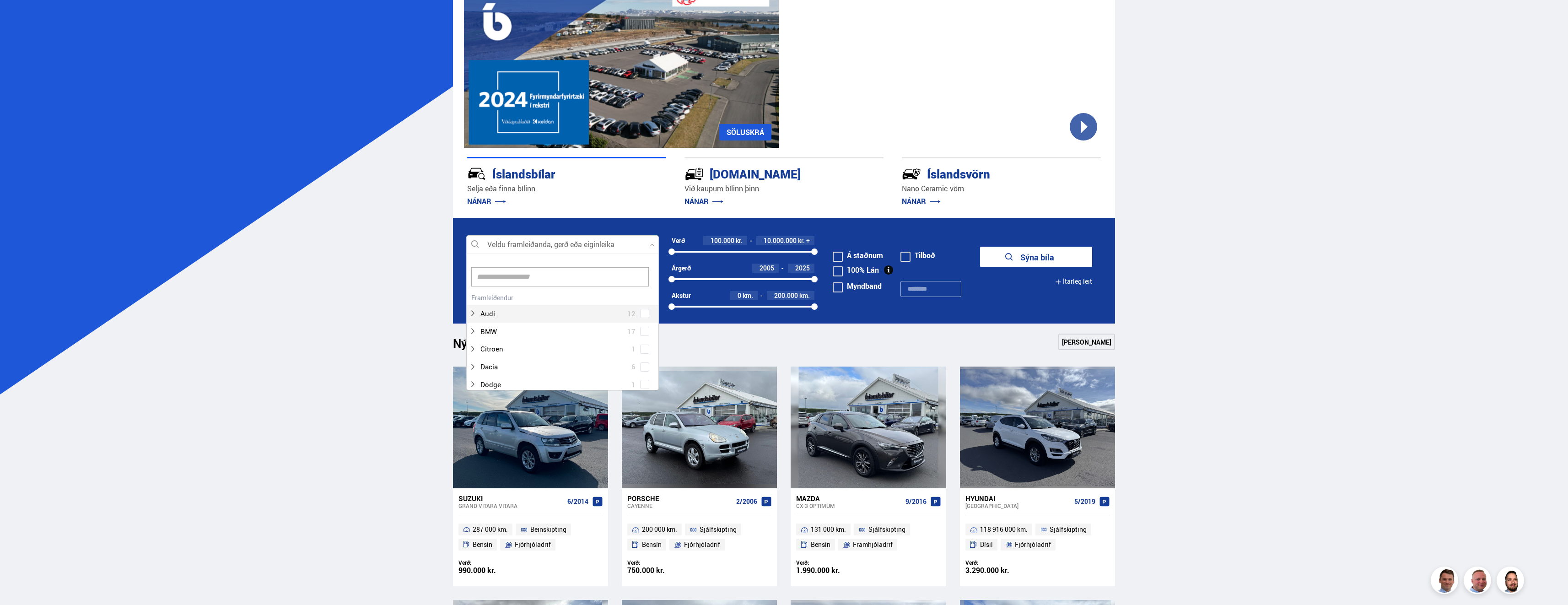
scroll to position [136, 190]
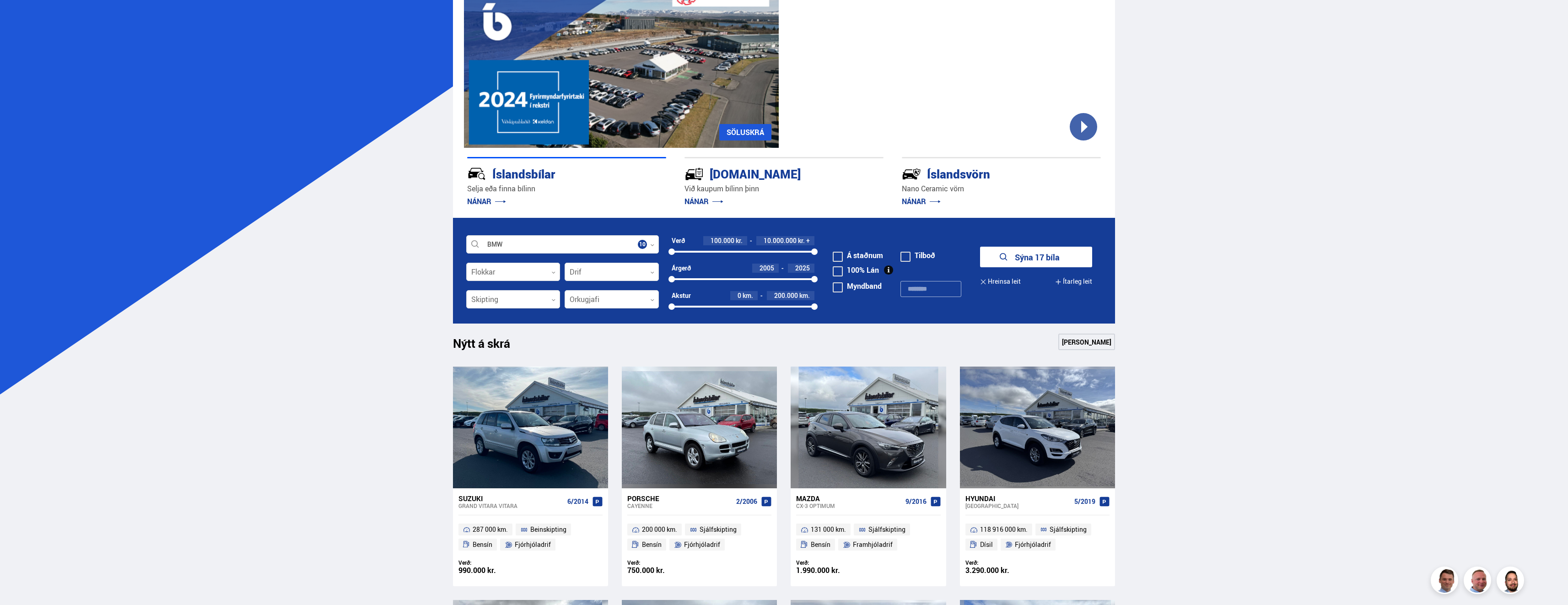
click at [1063, 258] on button "Sýna 17 bíla" at bounding box center [1036, 257] width 112 height 21
